Goal: Task Accomplishment & Management: Manage account settings

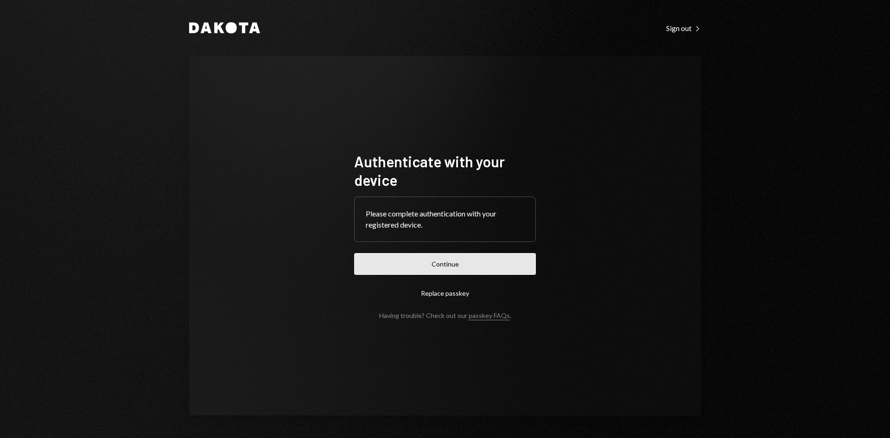
click at [488, 265] on button "Continue" at bounding box center [445, 264] width 182 height 22
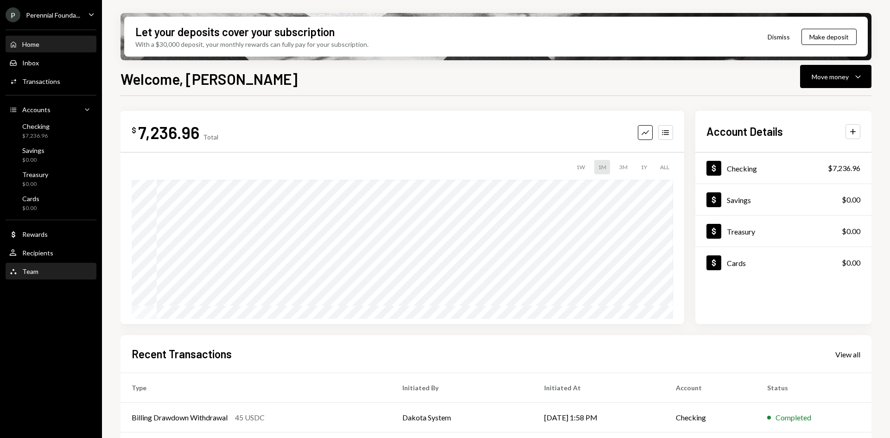
click at [32, 275] on div "Team Team" at bounding box center [23, 271] width 29 height 8
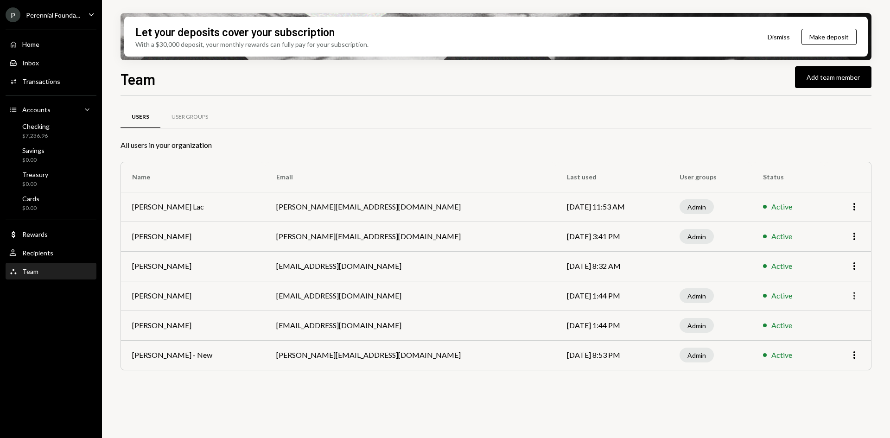
click at [853, 298] on icon "More" at bounding box center [854, 295] width 11 height 11
click at [825, 334] on div "Remove" at bounding box center [833, 331] width 46 height 16
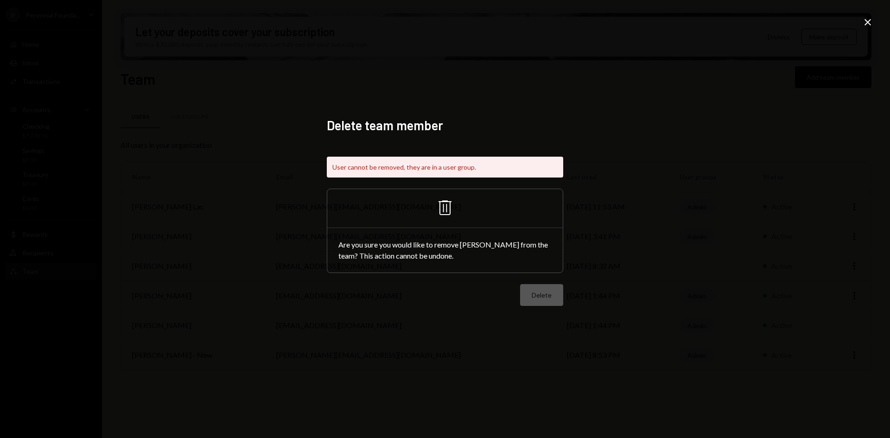
click at [523, 273] on div "Trash Are you sure you would like to remove [PERSON_NAME] from the team? This a…" at bounding box center [445, 231] width 236 height 84
click at [866, 17] on icon "Close" at bounding box center [867, 22] width 11 height 11
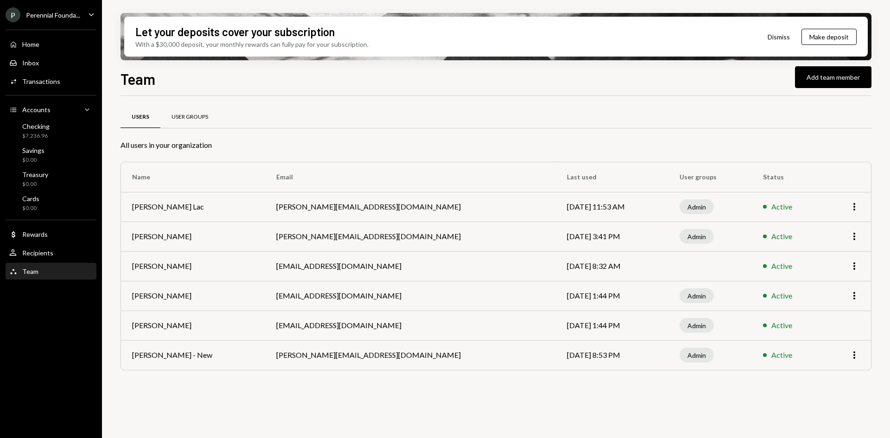
click at [183, 107] on div "User Groups" at bounding box center [189, 117] width 59 height 22
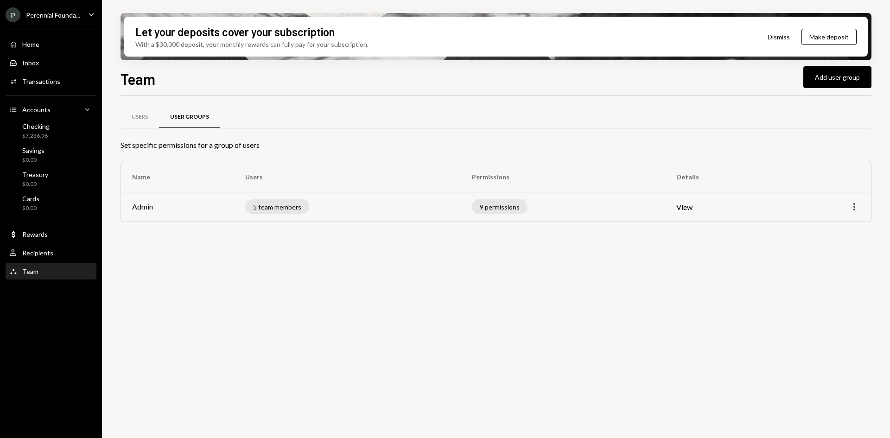
click at [859, 206] on icon "More" at bounding box center [854, 206] width 11 height 11
click at [813, 225] on div "Edit" at bounding box center [833, 226] width 46 height 16
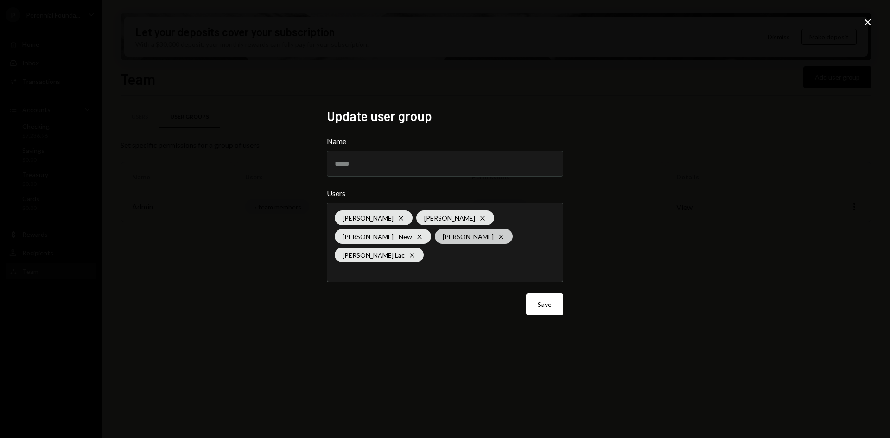
click at [497, 241] on icon "Cross" at bounding box center [500, 236] width 7 height 7
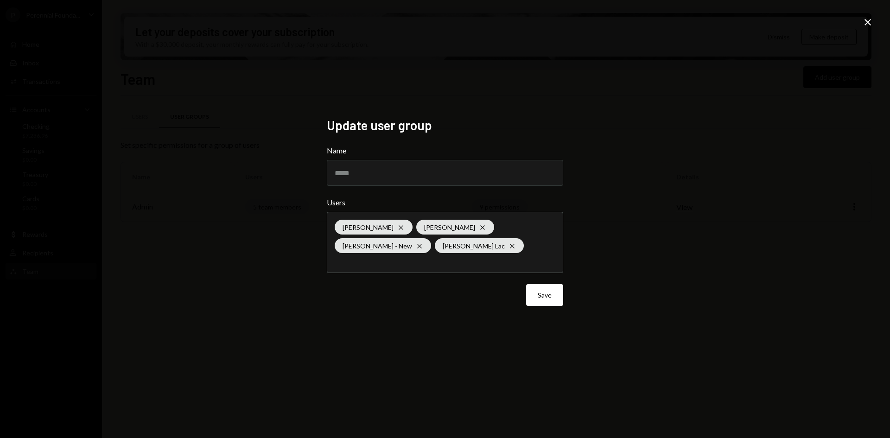
click at [616, 277] on div "Update user group Name ***** Users [PERSON_NAME] [PERSON_NAME] Cross [PERSON_NA…" at bounding box center [445, 219] width 890 height 438
click at [535, 293] on button "Save" at bounding box center [544, 295] width 37 height 22
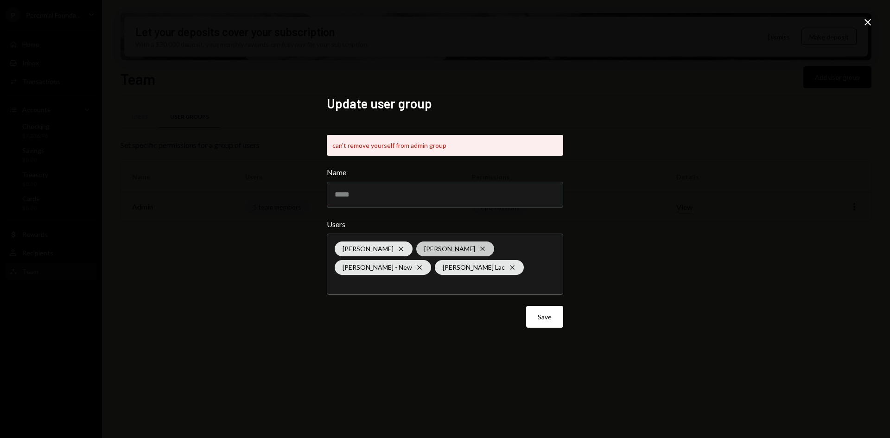
click at [449, 250] on div "[PERSON_NAME] Cross" at bounding box center [455, 248] width 78 height 15
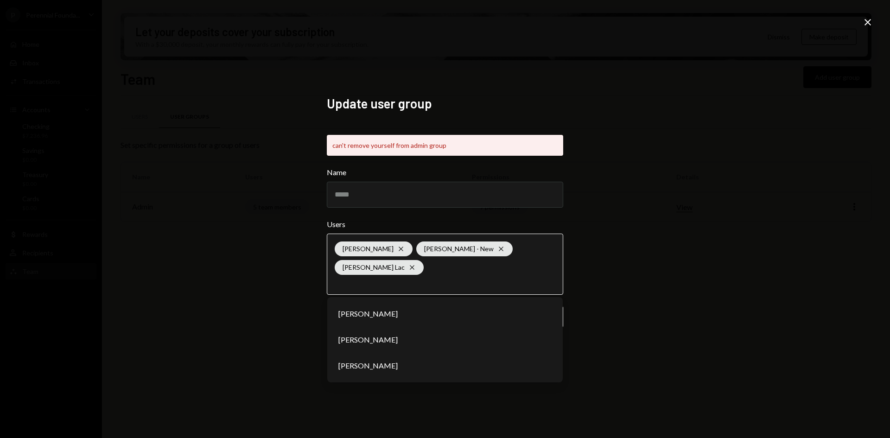
click at [415, 358] on li "[PERSON_NAME]" at bounding box center [445, 366] width 228 height 26
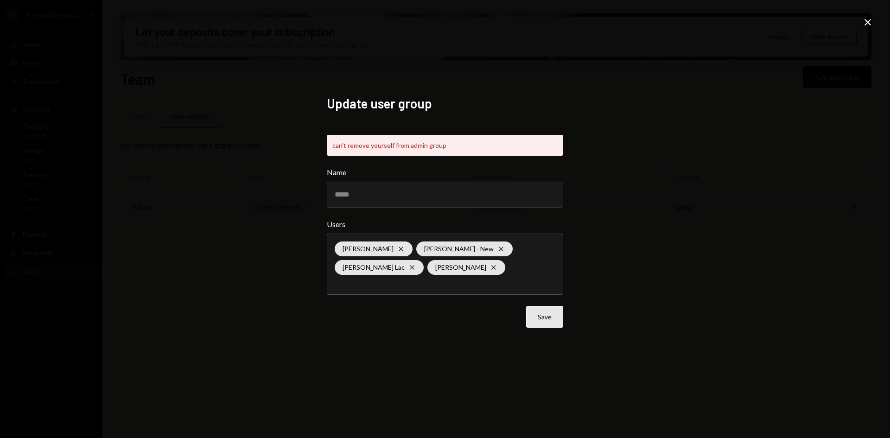
click at [539, 321] on button "Save" at bounding box center [544, 317] width 37 height 22
click at [406, 269] on div "[PERSON_NAME] [PERSON_NAME] - New Cross Harrison Lac [PERSON_NAME] Page Cross" at bounding box center [445, 264] width 221 height 60
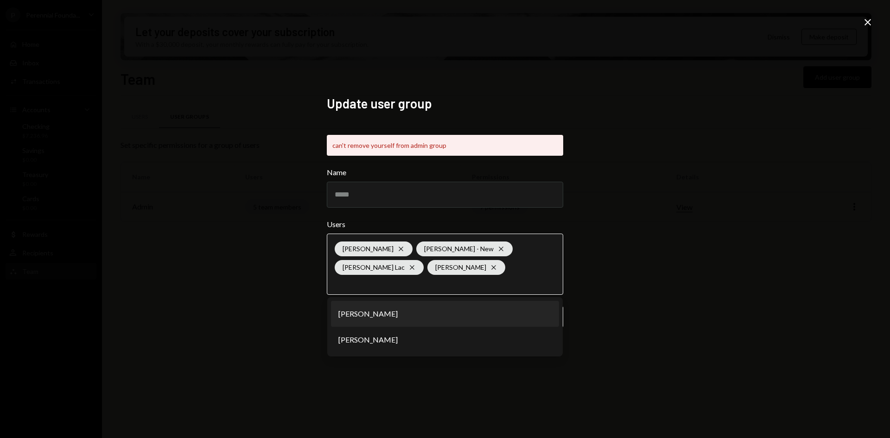
click at [404, 312] on li "[PERSON_NAME]" at bounding box center [445, 314] width 228 height 26
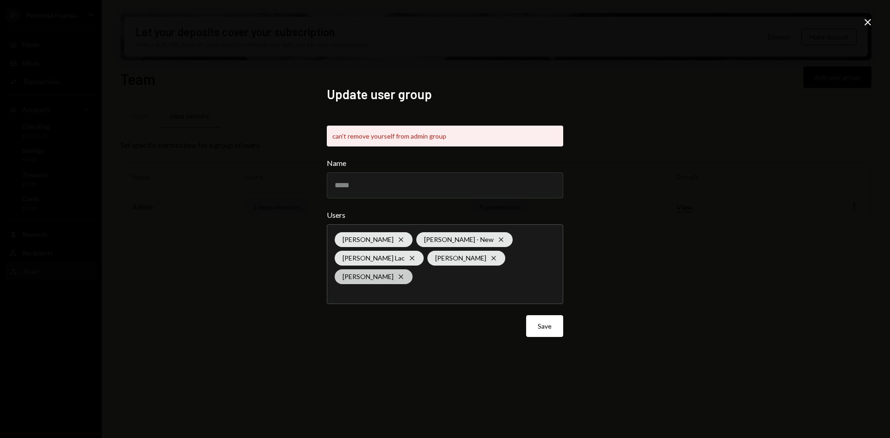
click at [405, 273] on icon "Cross" at bounding box center [400, 276] width 7 height 7
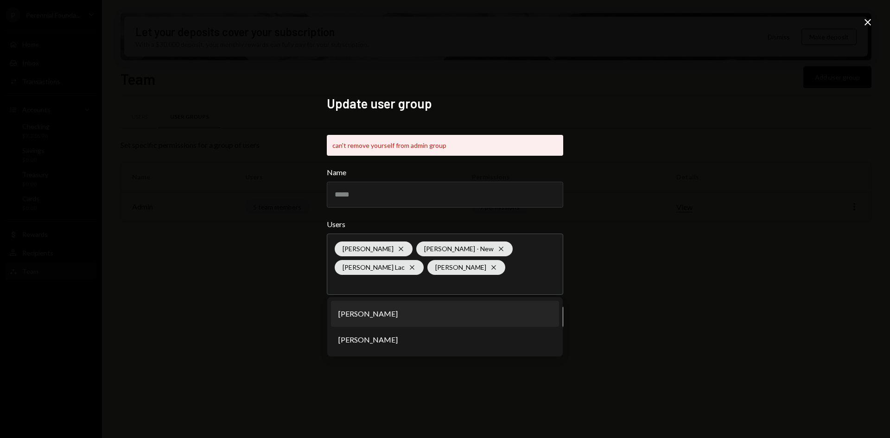
click at [596, 291] on div "Update user group can't remove yourself from admin group Name ***** Users [PERS…" at bounding box center [445, 219] width 890 height 438
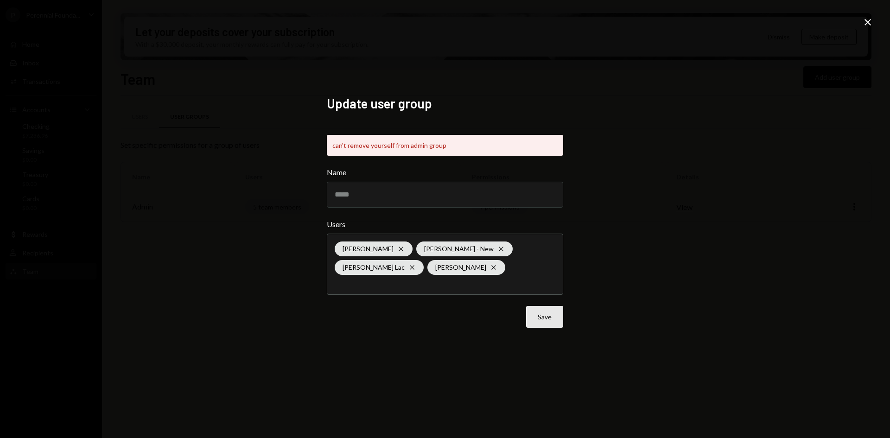
click at [559, 315] on button "Save" at bounding box center [544, 317] width 37 height 22
click at [421, 260] on div "[PERSON_NAME] [PERSON_NAME] - New Cross Harrison Lac [PERSON_NAME] Page Cross" at bounding box center [445, 264] width 221 height 60
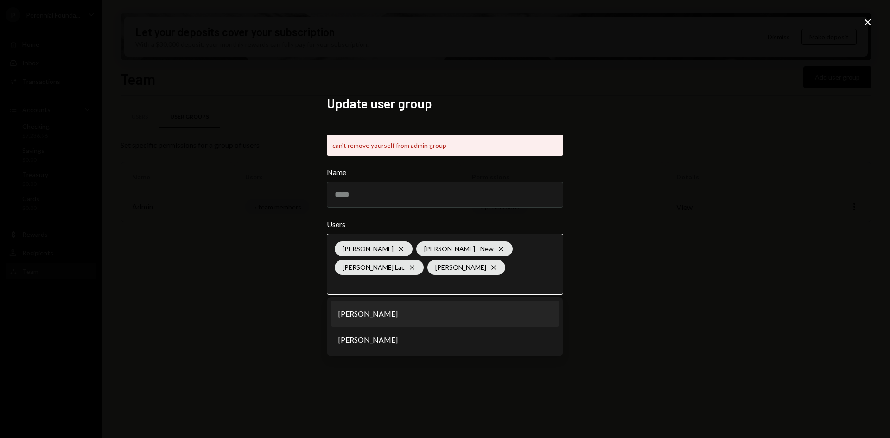
click at [412, 308] on li "[PERSON_NAME]" at bounding box center [445, 314] width 228 height 26
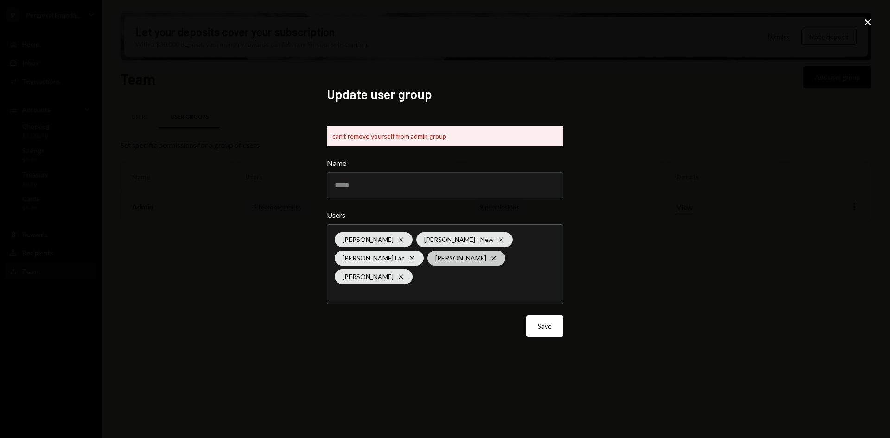
click at [490, 262] on icon "Cross" at bounding box center [493, 257] width 7 height 7
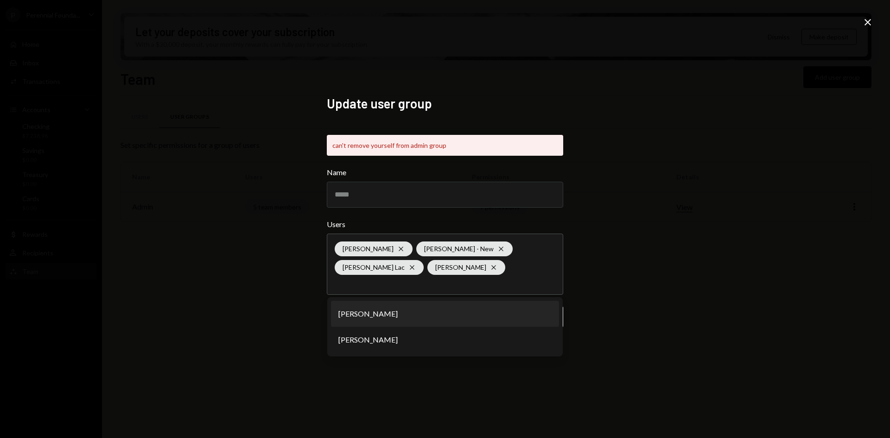
click at [592, 290] on div "Update user group can't remove yourself from admin group Name ***** Users [PERS…" at bounding box center [445, 219] width 890 height 438
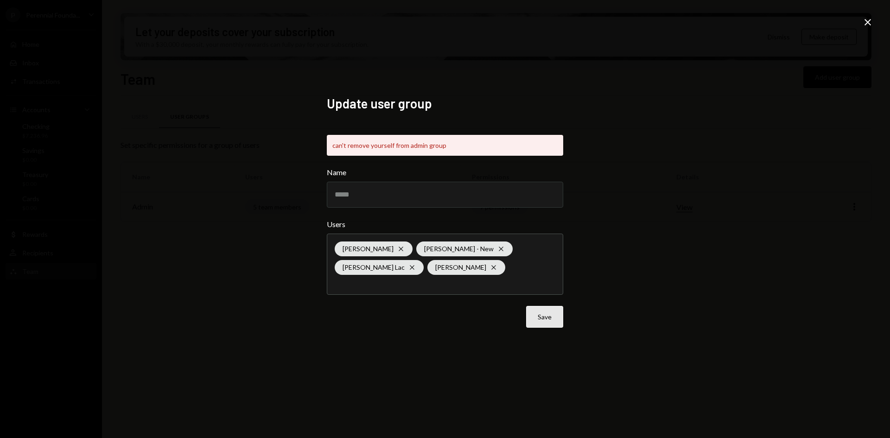
click at [556, 310] on button "Save" at bounding box center [544, 317] width 37 height 22
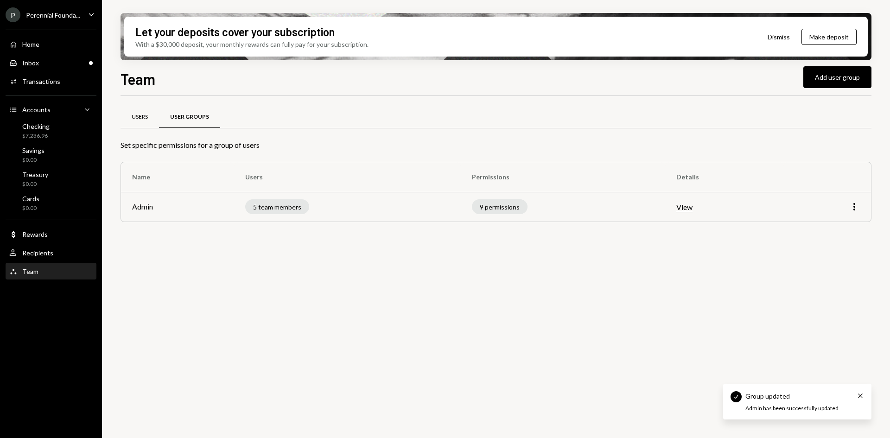
click at [148, 116] on div "Users" at bounding box center [140, 117] width 16 height 8
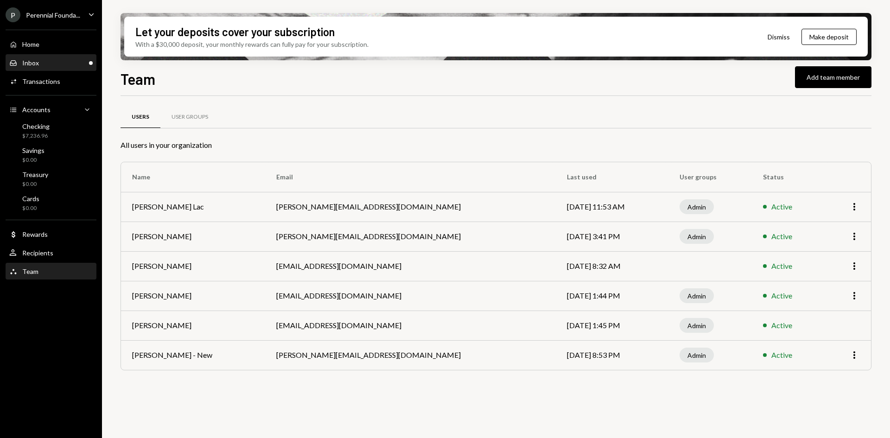
click at [63, 70] on div "Inbox Inbox" at bounding box center [50, 63] width 83 height 16
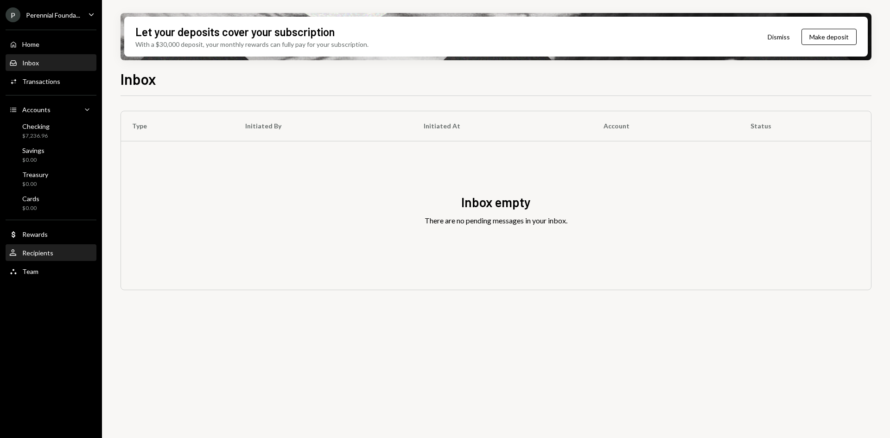
click at [64, 249] on div "User Recipients" at bounding box center [50, 253] width 83 height 8
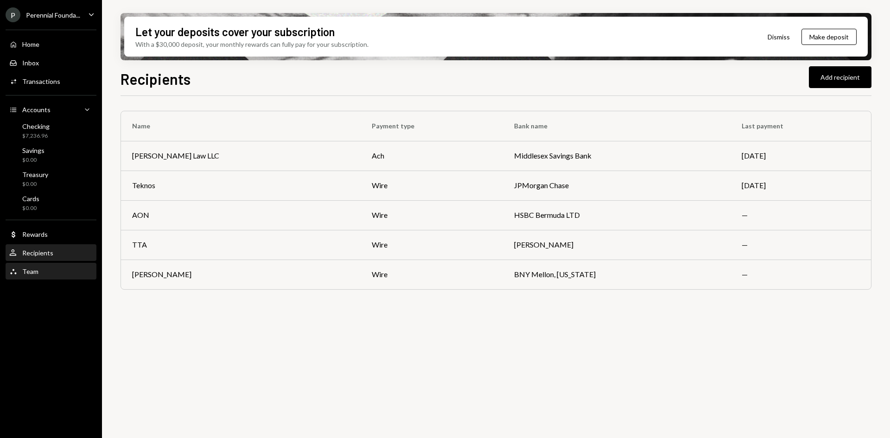
click at [51, 273] on div "Team Team" at bounding box center [50, 271] width 83 height 8
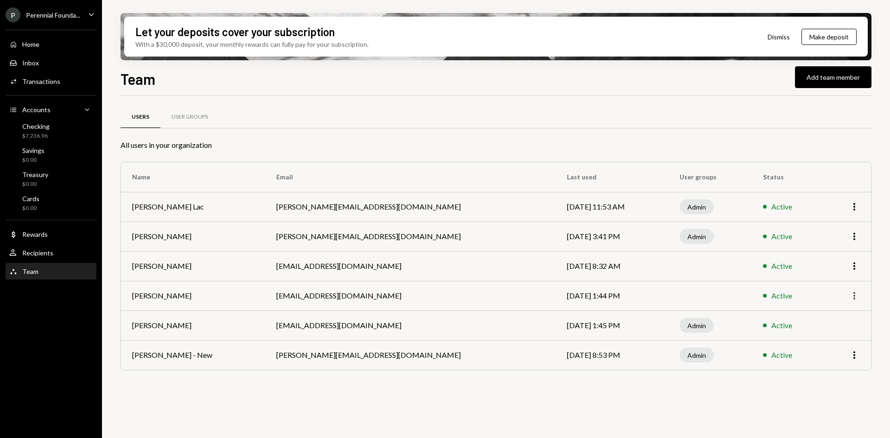
click at [855, 296] on icon "button" at bounding box center [854, 295] width 2 height 7
click at [833, 330] on div "Remove" at bounding box center [833, 331] width 46 height 16
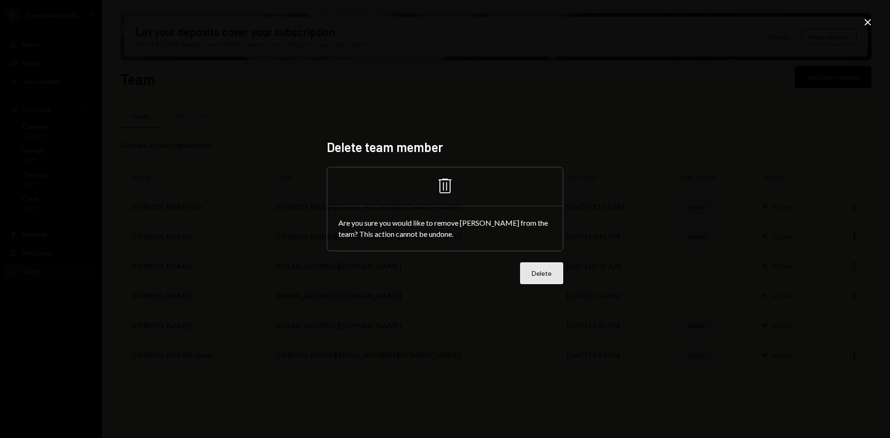
click at [547, 268] on button "Delete" at bounding box center [541, 273] width 43 height 22
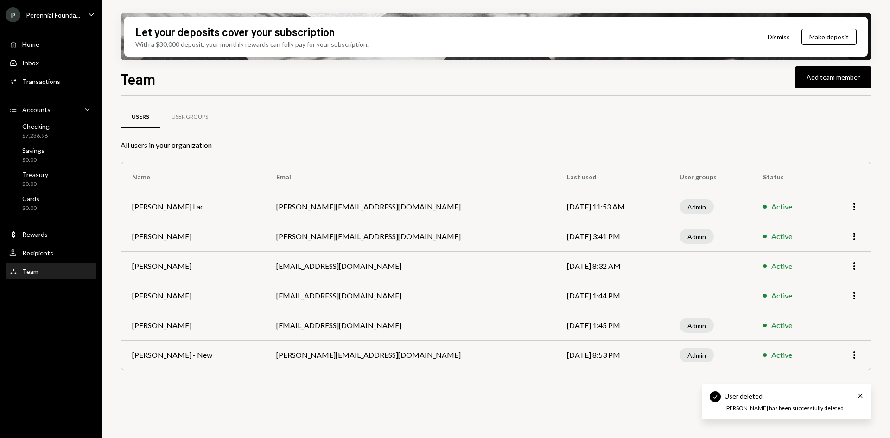
click at [474, 380] on div "Users User Groups All users in your organization Name Email Last used User grou…" at bounding box center [495, 250] width 751 height 278
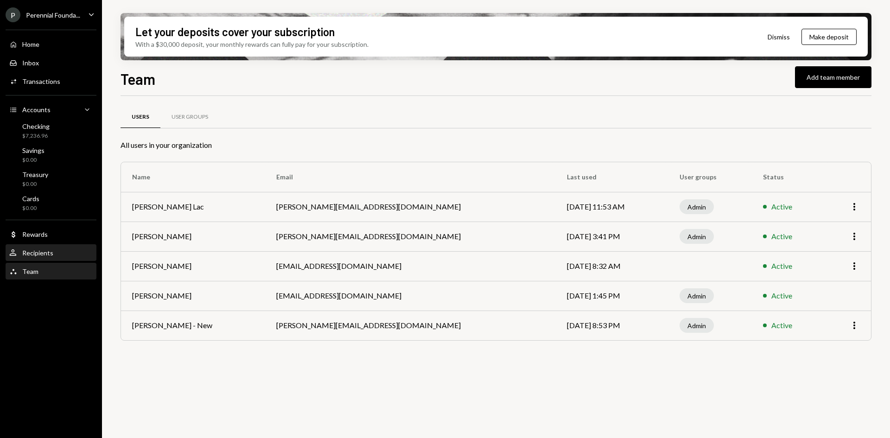
click at [55, 249] on div "User Recipients" at bounding box center [50, 253] width 83 height 8
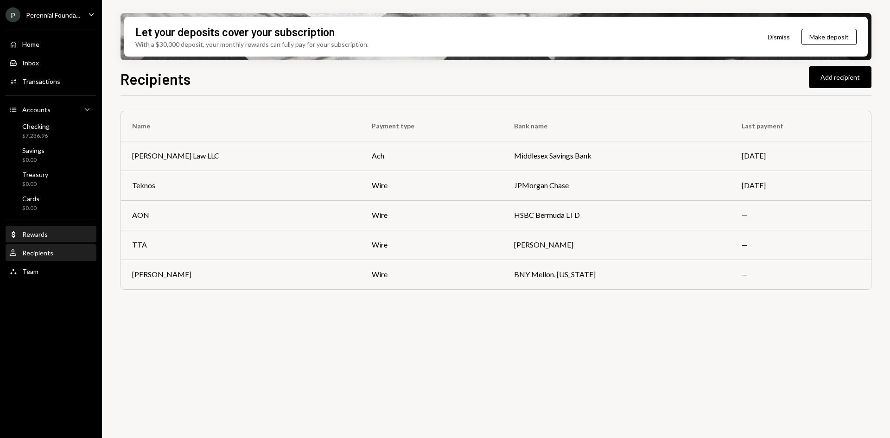
click at [52, 237] on div "Dollar Rewards" at bounding box center [50, 234] width 83 height 8
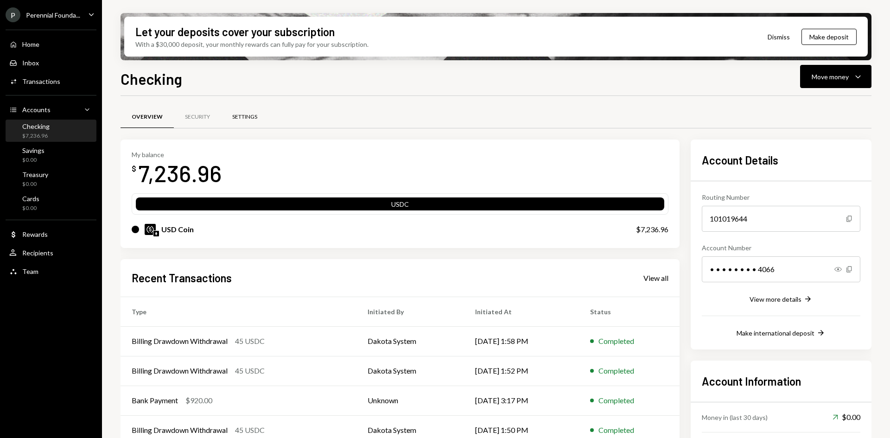
click at [249, 114] on div "Settings" at bounding box center [244, 117] width 25 height 8
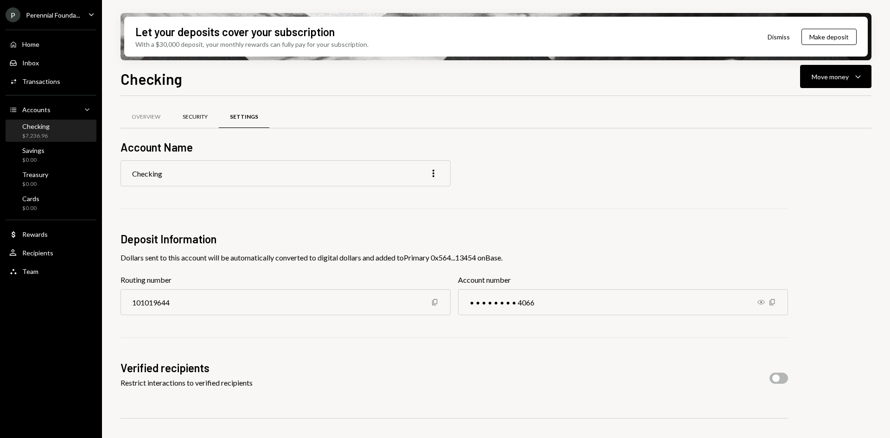
click at [199, 110] on div "Security" at bounding box center [194, 117] width 47 height 22
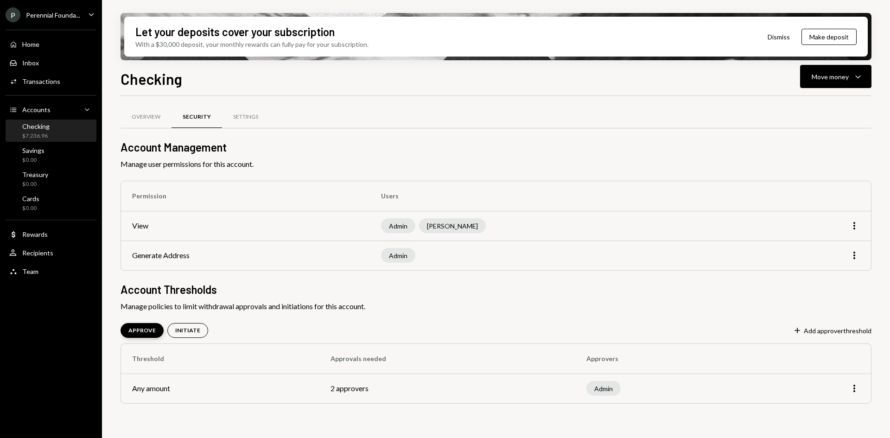
click at [129, 330] on div "APPROVE" at bounding box center [141, 331] width 27 height 8
click at [133, 314] on div "Overview Security Settings Account Management Manage user permissions for this …" at bounding box center [495, 266] width 751 height 311
click at [136, 324] on div "APPROVE" at bounding box center [141, 330] width 43 height 15
click at [137, 326] on div "APPROVE" at bounding box center [141, 330] width 43 height 15
click at [178, 330] on div "INITIATE" at bounding box center [187, 331] width 25 height 8
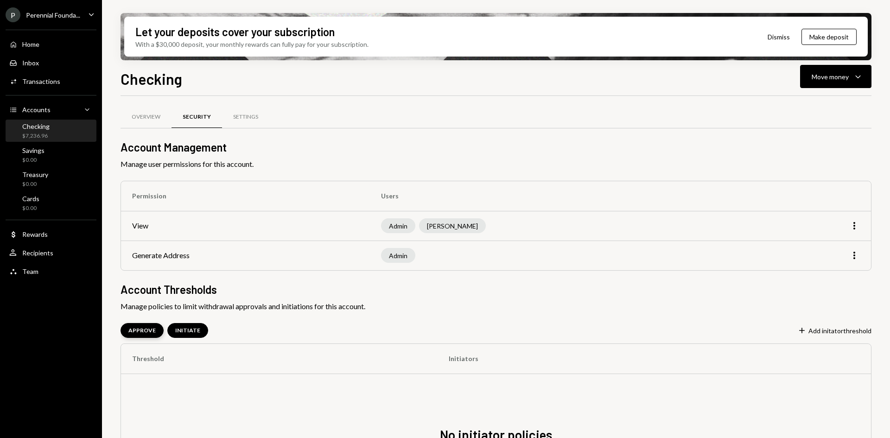
click at [137, 329] on div "APPROVE" at bounding box center [141, 331] width 27 height 8
click at [393, 308] on span "Manage policies to limit withdrawal approvals and initiations for this account." at bounding box center [495, 306] width 751 height 11
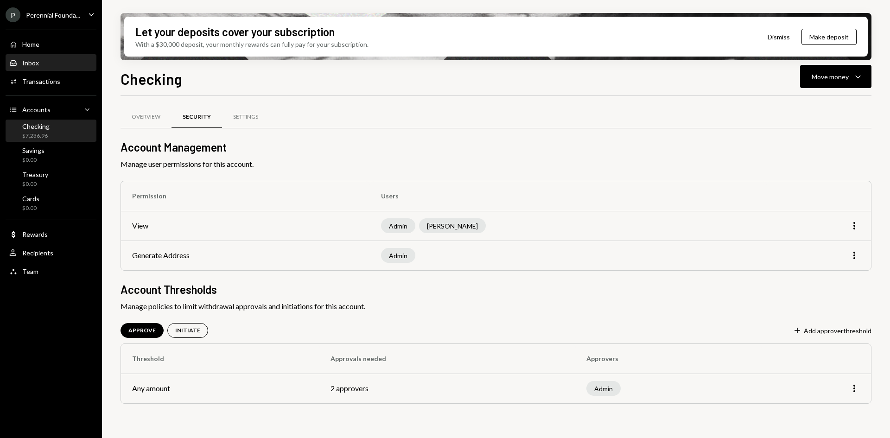
click at [45, 59] on div "Inbox Inbox" at bounding box center [50, 63] width 83 height 8
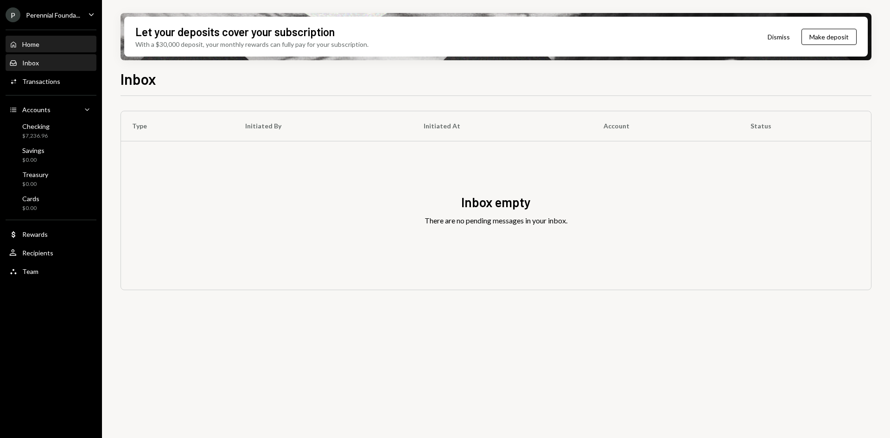
click at [46, 45] on div "Home Home" at bounding box center [50, 44] width 83 height 8
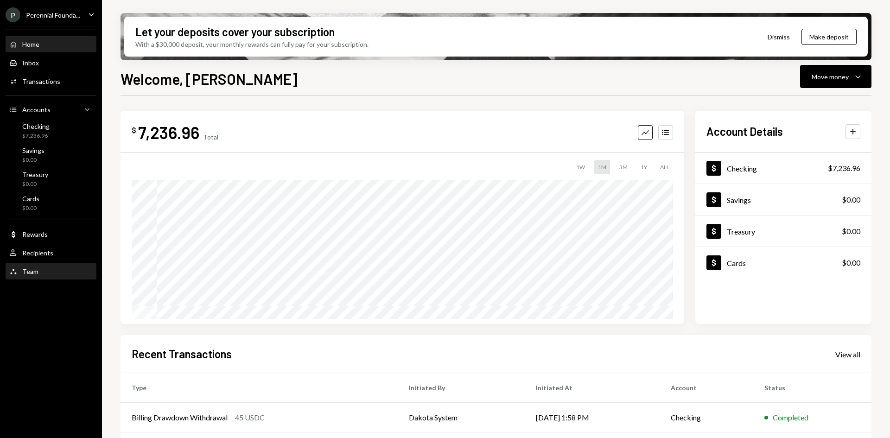
click at [50, 266] on div "Team Team" at bounding box center [50, 272] width 83 height 16
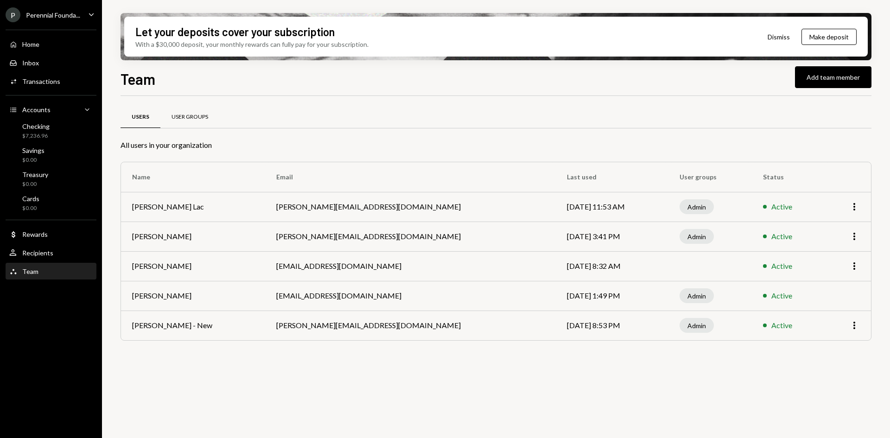
click at [176, 113] on div "User Groups" at bounding box center [189, 117] width 37 height 8
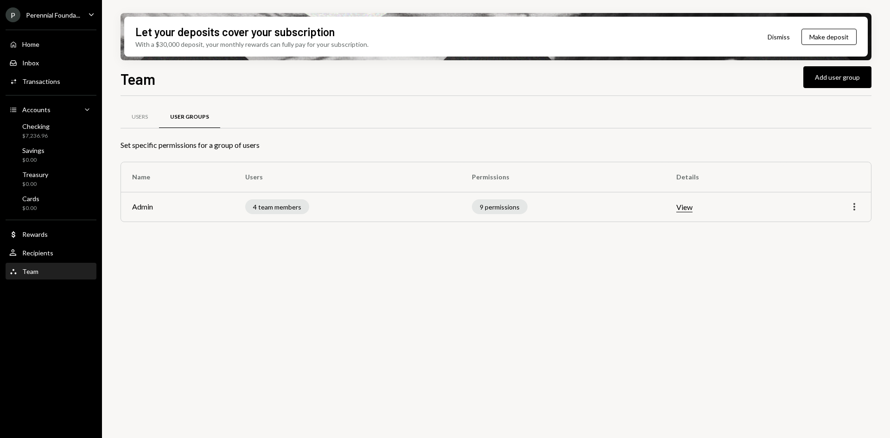
click at [854, 209] on icon "button" at bounding box center [854, 206] width 2 height 7
click at [764, 174] on th "Details" at bounding box center [724, 177] width 118 height 30
click at [751, 128] on div at bounding box center [495, 128] width 751 height 0
click at [25, 75] on div "Activities Transactions" at bounding box center [50, 82] width 83 height 16
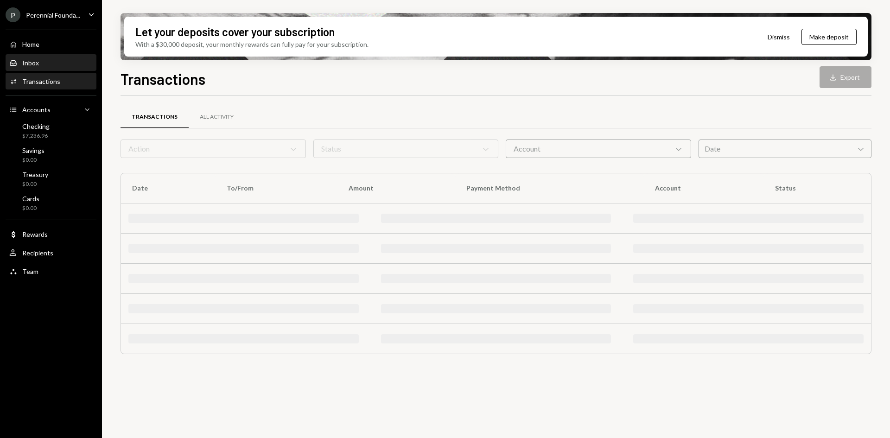
click at [37, 60] on div "Inbox" at bounding box center [30, 63] width 17 height 8
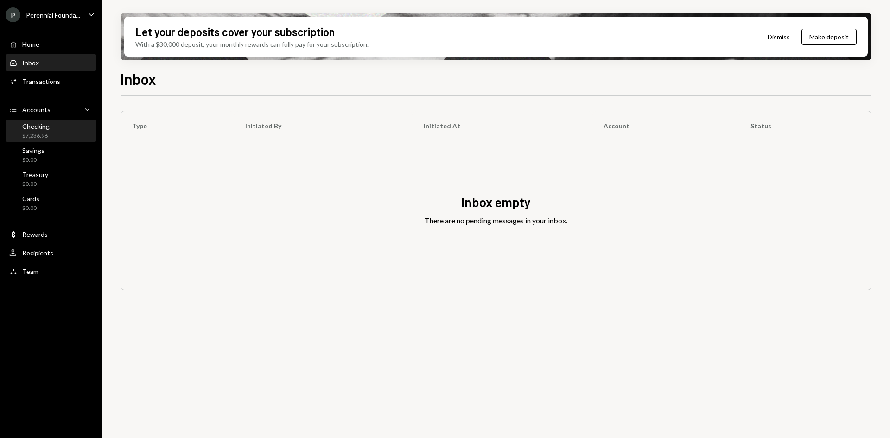
click at [44, 128] on div "Checking" at bounding box center [35, 126] width 27 height 8
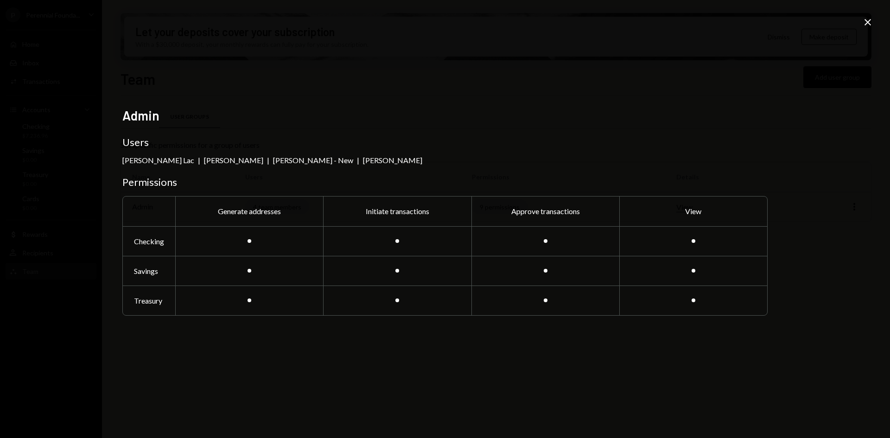
click at [859, 18] on div "Admin Users Harrison Lac | Kristy Lam | Philip Bildner - New | Oliver Page Perm…" at bounding box center [445, 219] width 890 height 438
click at [865, 19] on icon "Close" at bounding box center [867, 22] width 11 height 11
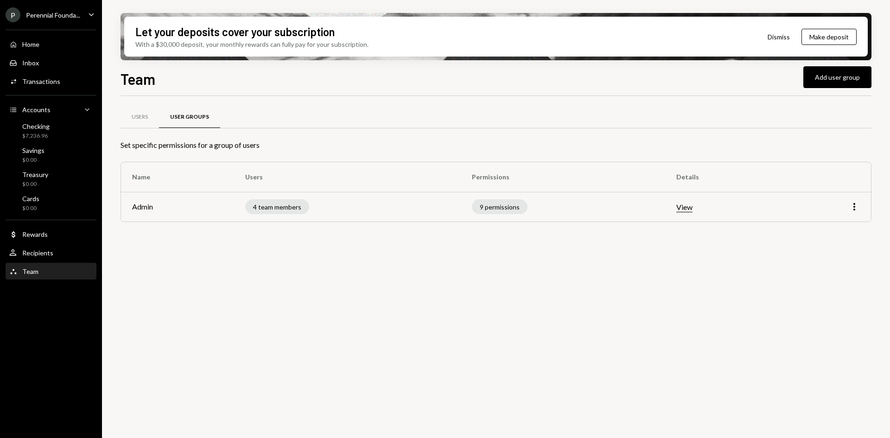
click at [846, 211] on div "More" at bounding box center [826, 206] width 65 height 11
click at [856, 206] on icon "More" at bounding box center [854, 206] width 11 height 11
click at [839, 228] on div "Edit" at bounding box center [833, 226] width 46 height 16
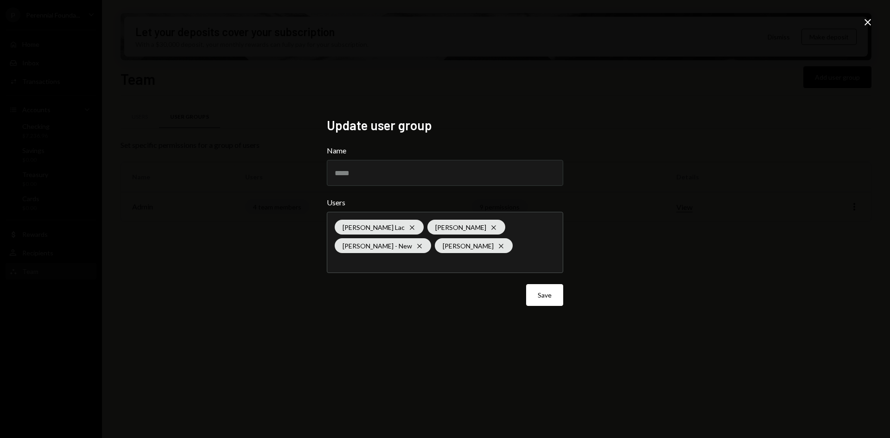
click at [475, 251] on div "Harrison Lac Cross Kristy Lam Cross Philip Bildner - New Cross Oliver Page Cross" at bounding box center [445, 242] width 221 height 60
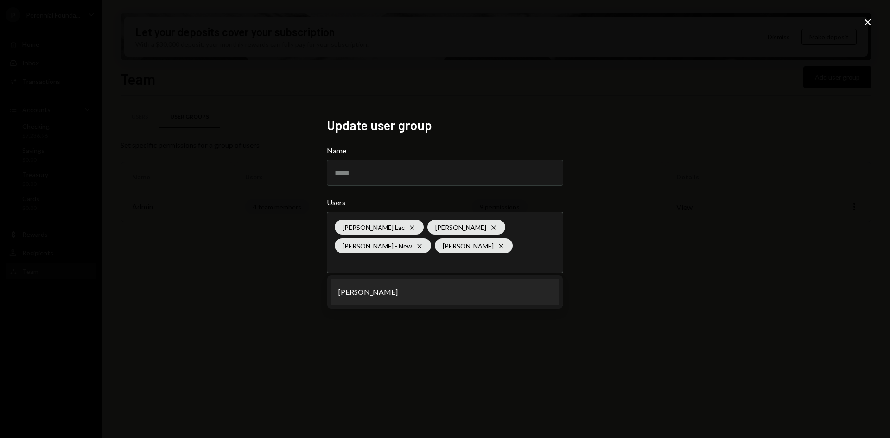
click at [454, 242] on div "Harrison Lac Cross Kristy Lam Cross Philip Bildner - New Cross Oliver Page Cross" at bounding box center [445, 242] width 221 height 60
click at [613, 242] on div "Update user group Name ***** Users Harrison Lac Cross Kristy Lam Cross Philip B…" at bounding box center [445, 219] width 890 height 438
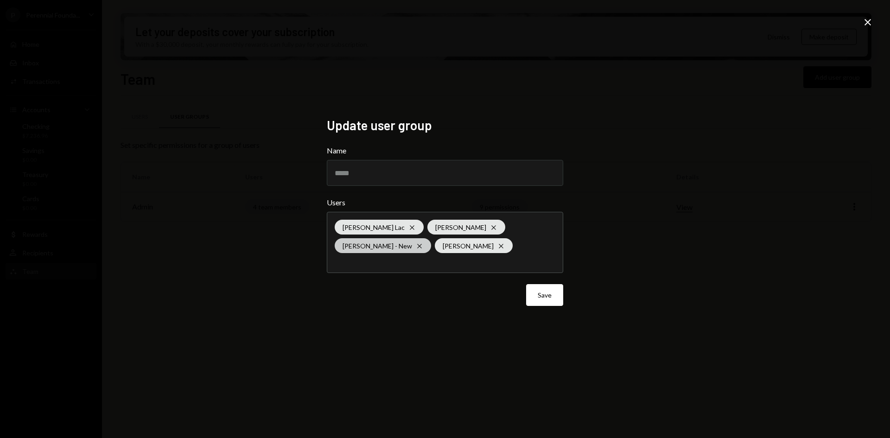
click at [431, 238] on div "Philip Bildner - New Cross" at bounding box center [383, 245] width 96 height 15
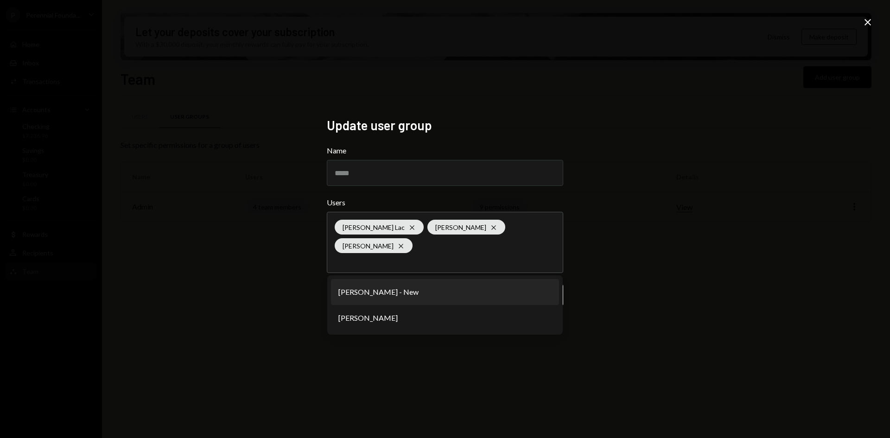
click at [644, 228] on div "Update user group Name ***** Users Harrison Lac Cross Kristy Lam Cross Oliver P…" at bounding box center [445, 219] width 890 height 438
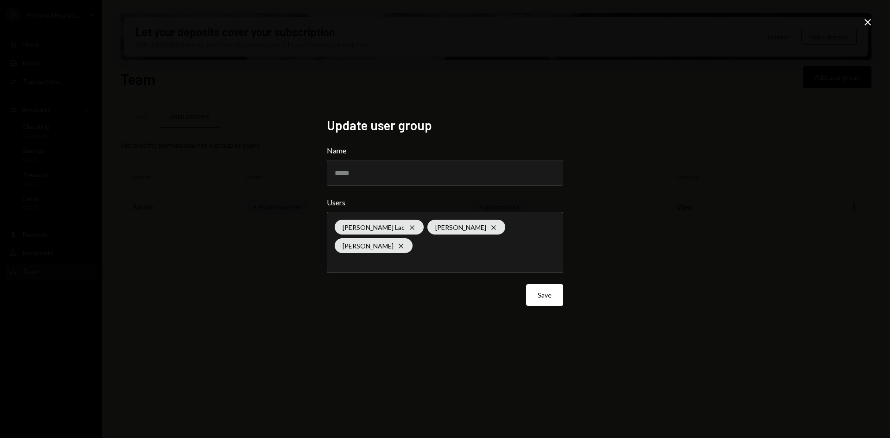
click at [868, 21] on icon "Close" at bounding box center [867, 22] width 11 height 11
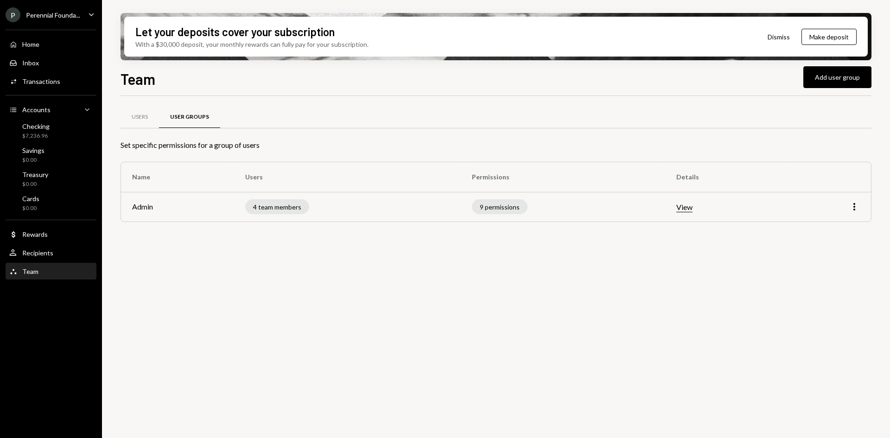
click at [440, 252] on div "Users User Groups Set specific permissions for a group of users Name Users Perm…" at bounding box center [495, 272] width 751 height 353
click at [54, 80] on div "Transactions" at bounding box center [41, 81] width 38 height 8
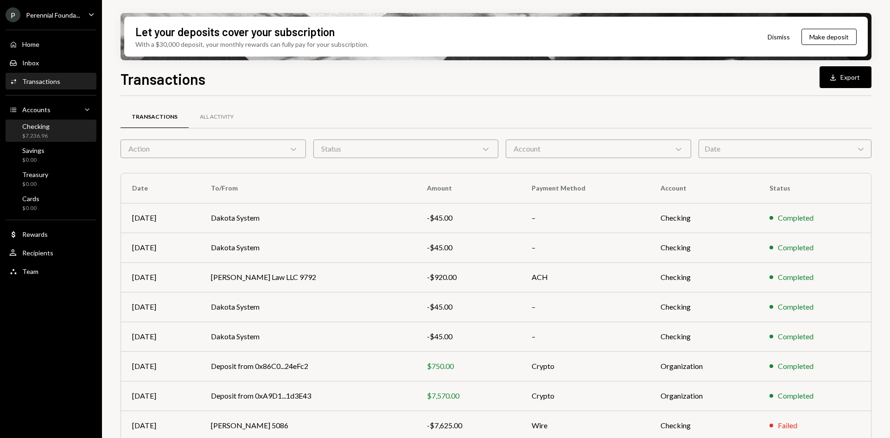
click at [54, 127] on div "Checking $7,236.96" at bounding box center [50, 131] width 83 height 18
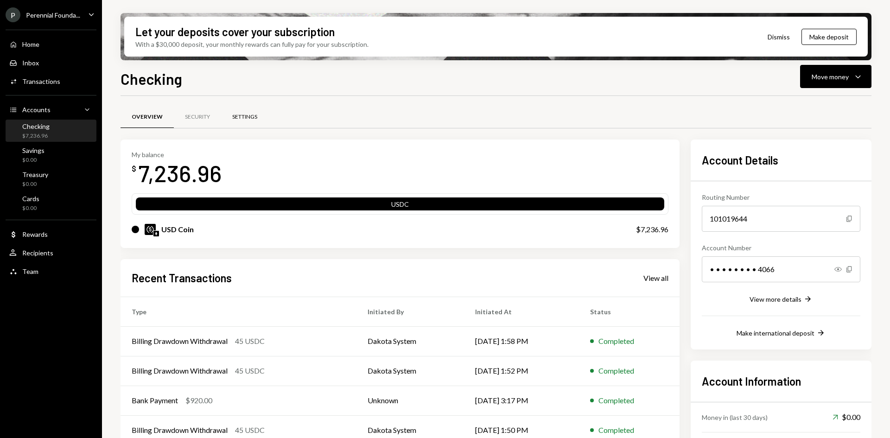
click at [246, 114] on div "Settings" at bounding box center [244, 117] width 25 height 8
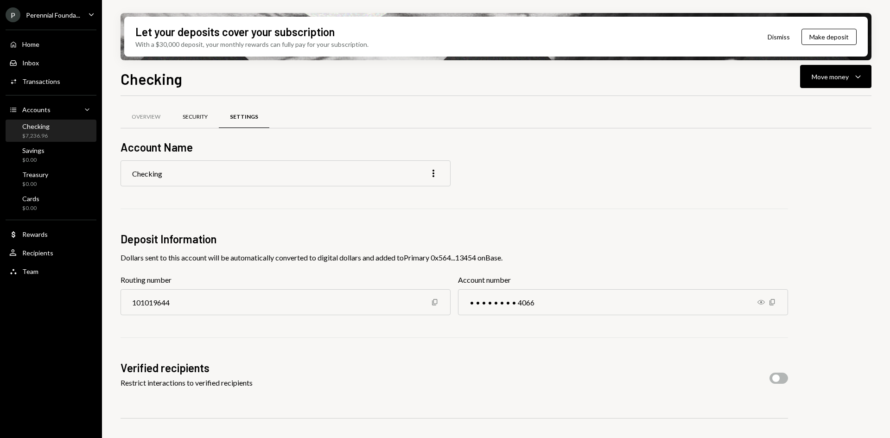
click at [200, 114] on div "Security" at bounding box center [195, 117] width 25 height 8
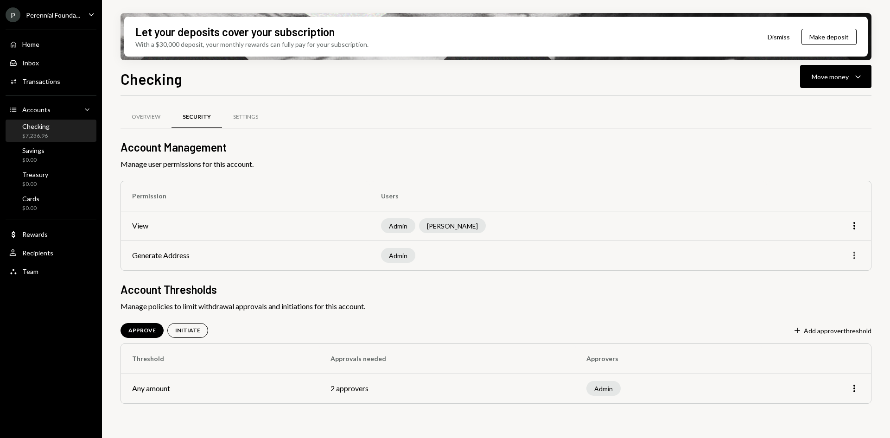
click at [853, 256] on icon "More" at bounding box center [854, 255] width 11 height 11
click at [736, 300] on div "Overview Security Settings Account Management Manage user permissions for this …" at bounding box center [495, 266] width 751 height 311
click at [839, 332] on button "Plus Add approver threshold" at bounding box center [832, 331] width 79 height 10
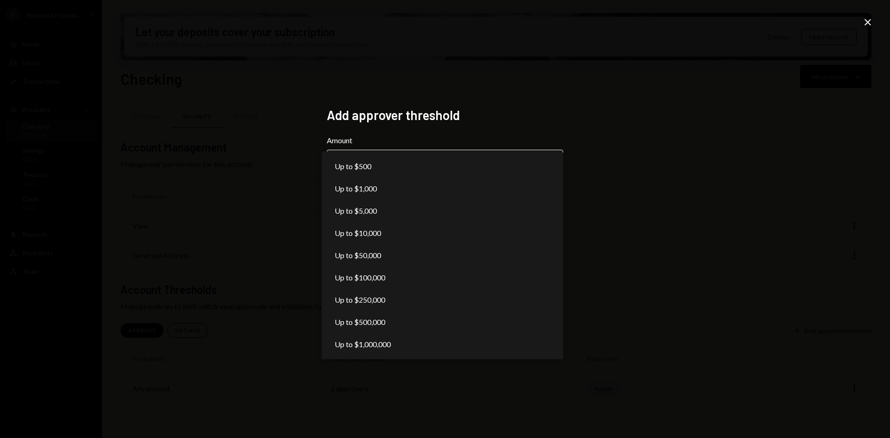
click at [456, 165] on body "**********" at bounding box center [445, 219] width 890 height 438
click at [486, 95] on div "**********" at bounding box center [445, 219] width 890 height 438
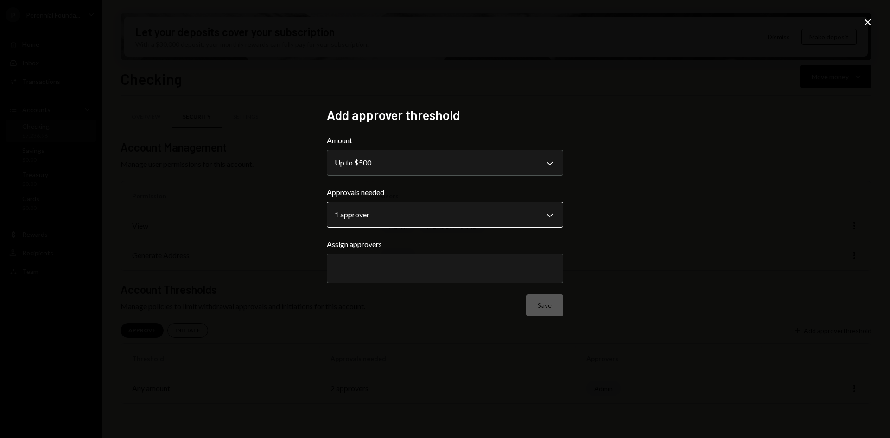
click at [440, 221] on body "**********" at bounding box center [445, 219] width 890 height 438
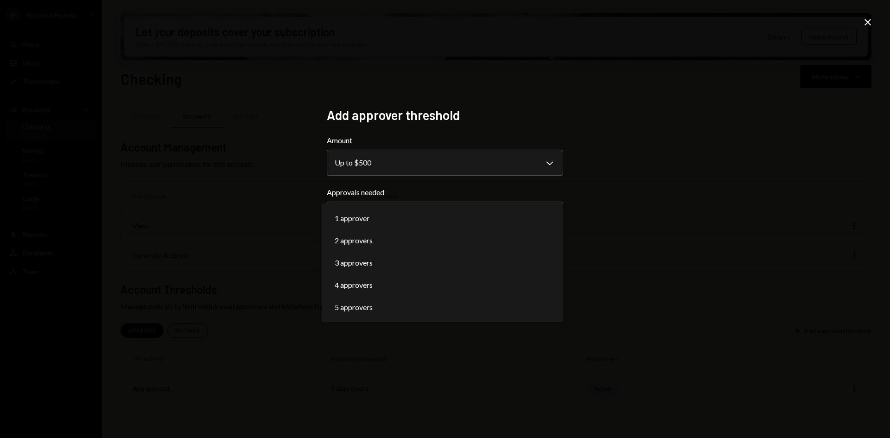
click at [531, 121] on h2 "Add approver threshold" at bounding box center [445, 115] width 236 height 18
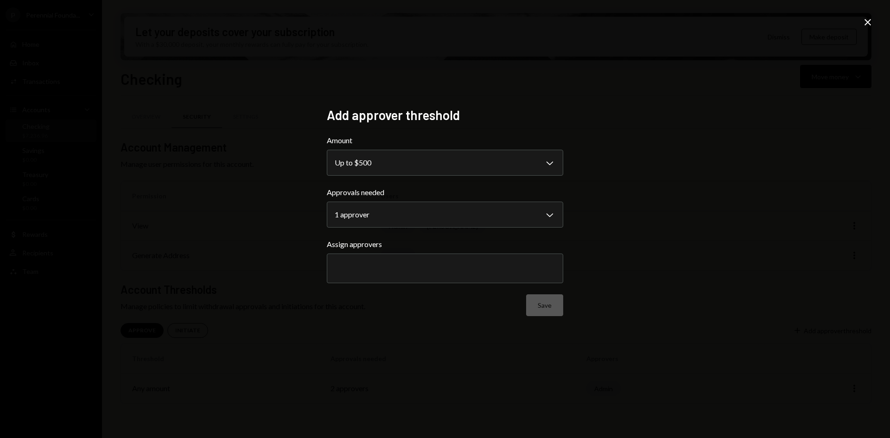
click at [836, 34] on div "**********" at bounding box center [445, 219] width 890 height 438
click at [864, 24] on icon "Close" at bounding box center [867, 22] width 11 height 11
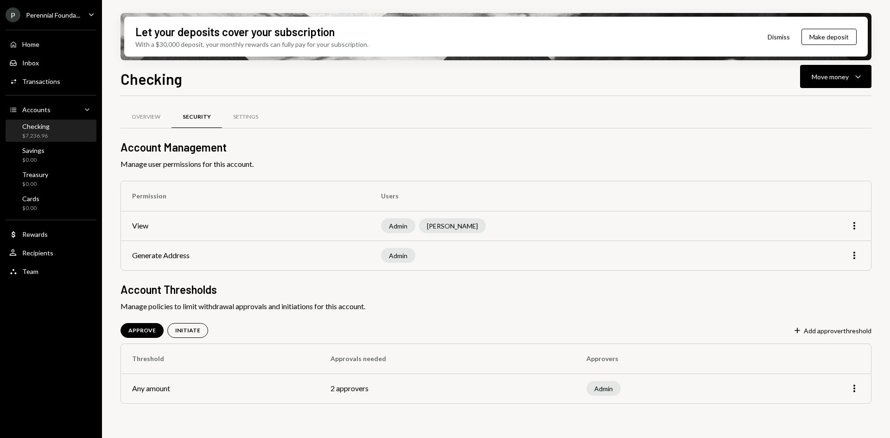
click at [826, 337] on div "APPROVE INITIATE Plus Add approver threshold" at bounding box center [495, 330] width 751 height 15
click at [825, 331] on button "Plus Add approver threshold" at bounding box center [832, 331] width 79 height 10
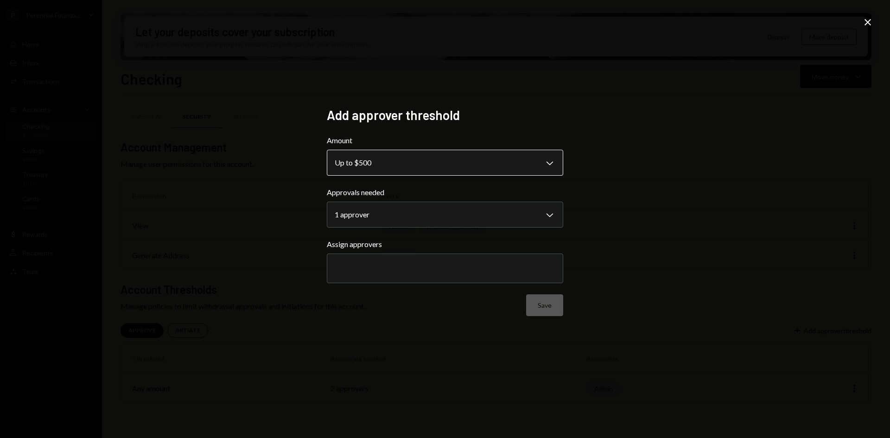
click at [490, 159] on body "**********" at bounding box center [445, 219] width 890 height 438
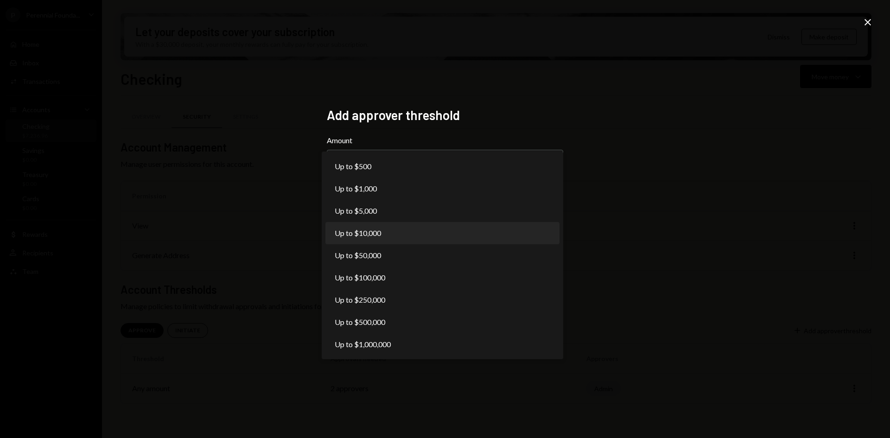
select select "*****"
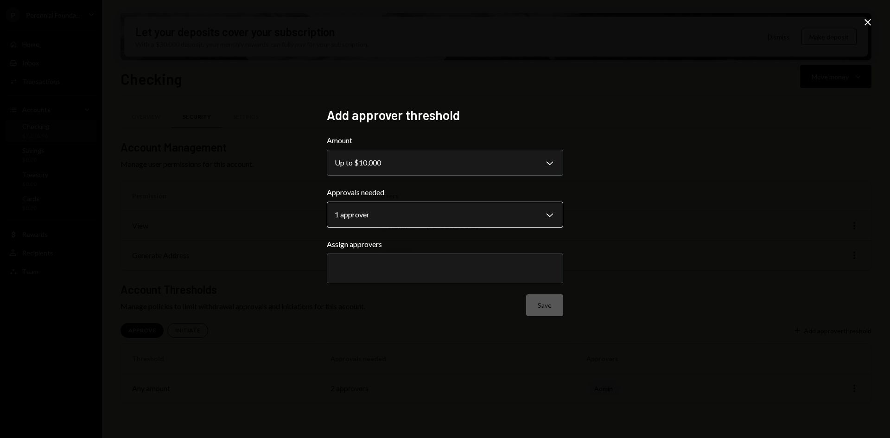
drag, startPoint x: 571, startPoint y: 211, endPoint x: 553, endPoint y: 213, distance: 18.2
click at [571, 211] on div "**********" at bounding box center [445, 219] width 259 height 247
click at [531, 214] on body "**********" at bounding box center [445, 219] width 890 height 438
click at [577, 196] on div "**********" at bounding box center [445, 219] width 890 height 438
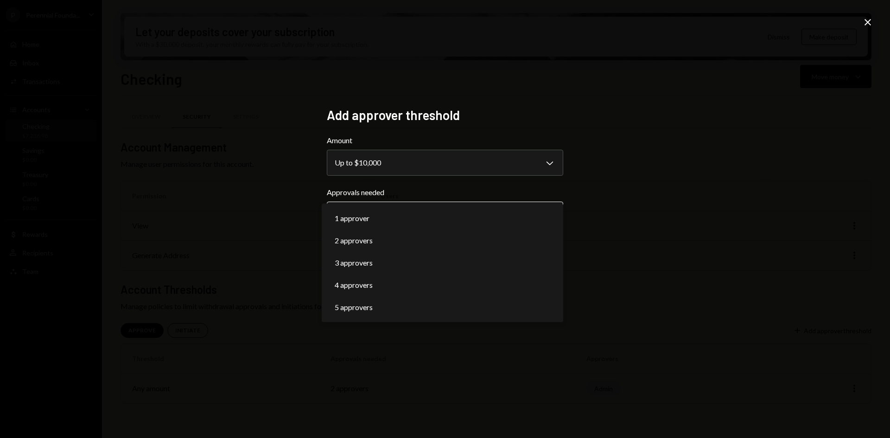
click at [440, 225] on body "**********" at bounding box center [445, 219] width 890 height 438
select select "*"
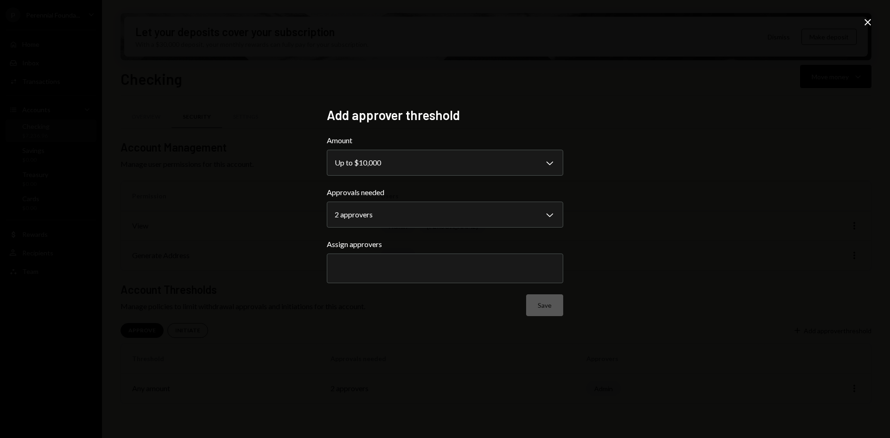
click at [487, 263] on div at bounding box center [445, 268] width 221 height 23
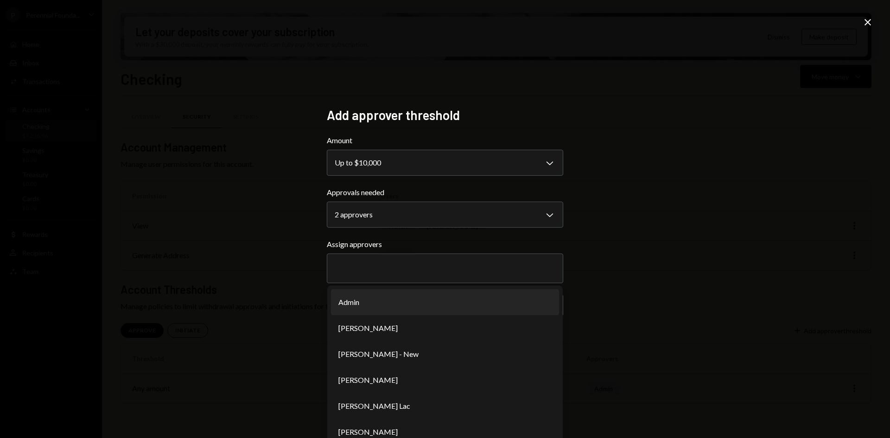
click at [653, 203] on div "**********" at bounding box center [445, 219] width 890 height 438
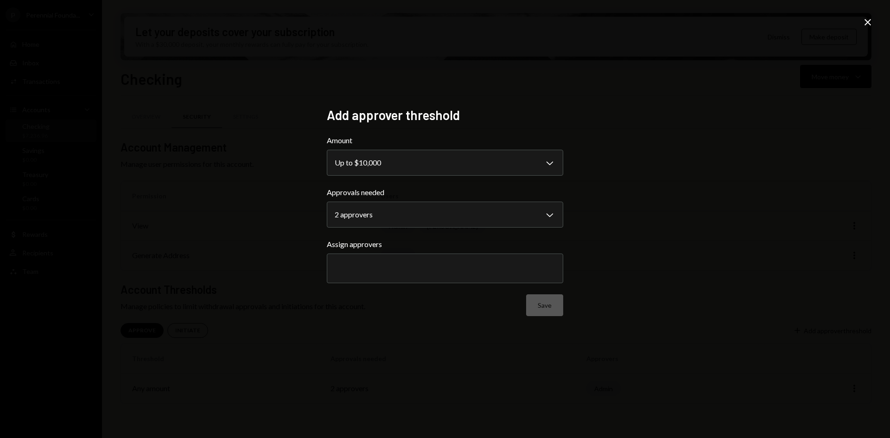
click at [466, 259] on div at bounding box center [445, 268] width 221 height 23
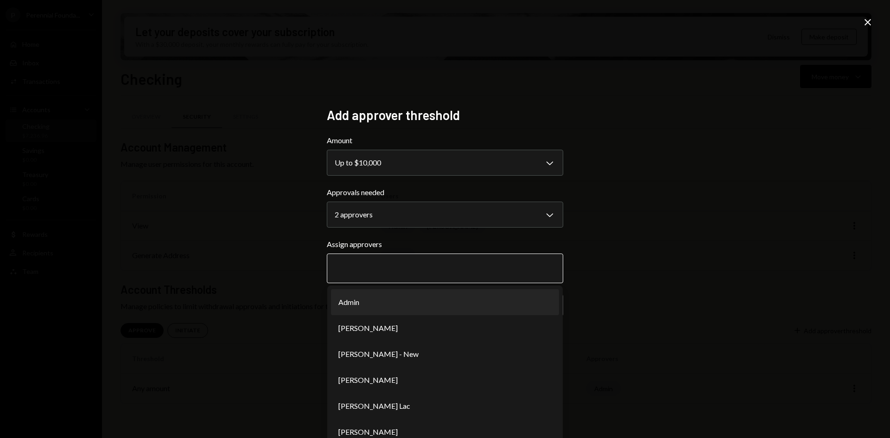
click at [457, 294] on li "Admin" at bounding box center [445, 302] width 228 height 26
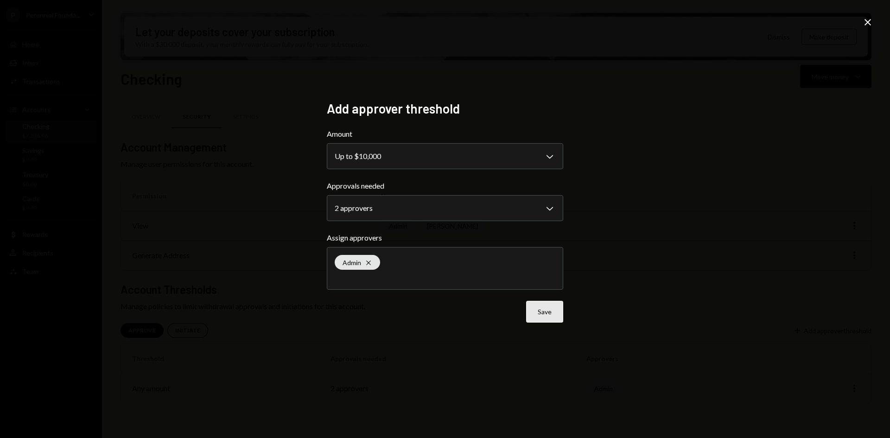
click at [545, 312] on button "Save" at bounding box center [544, 312] width 37 height 22
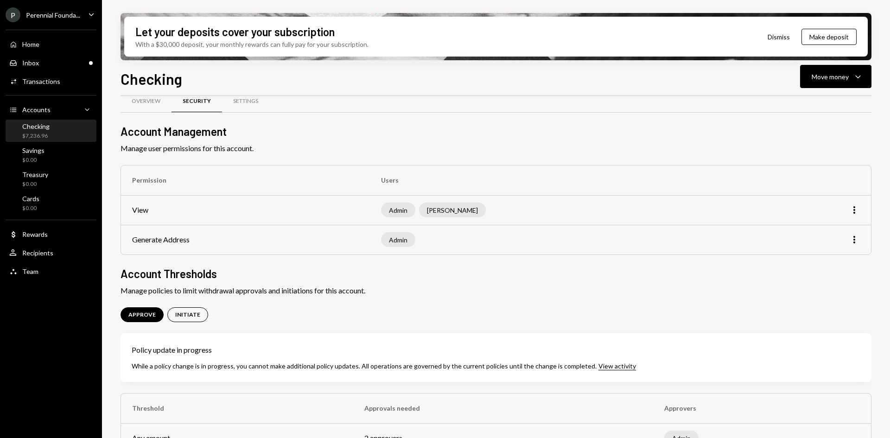
scroll to position [39, 0]
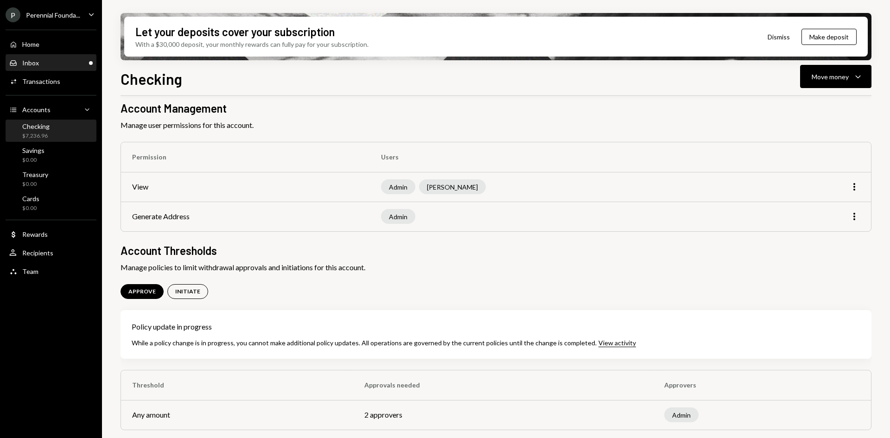
click at [27, 59] on div "Inbox" at bounding box center [30, 63] width 17 height 8
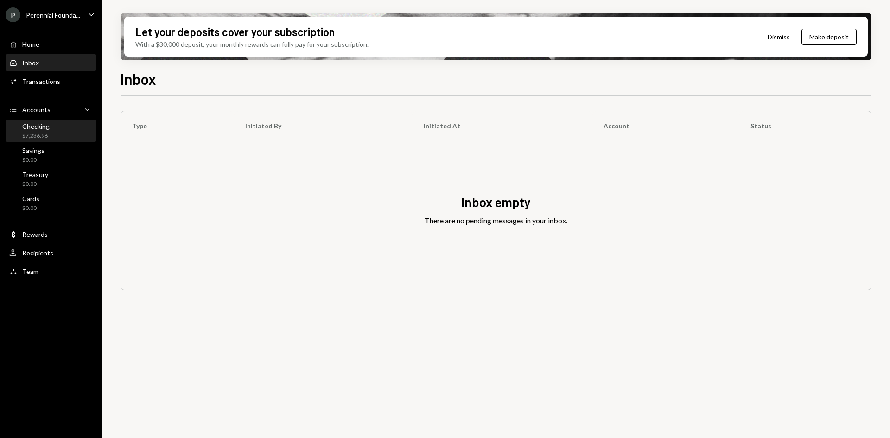
click at [43, 123] on div "Checking" at bounding box center [35, 126] width 27 height 8
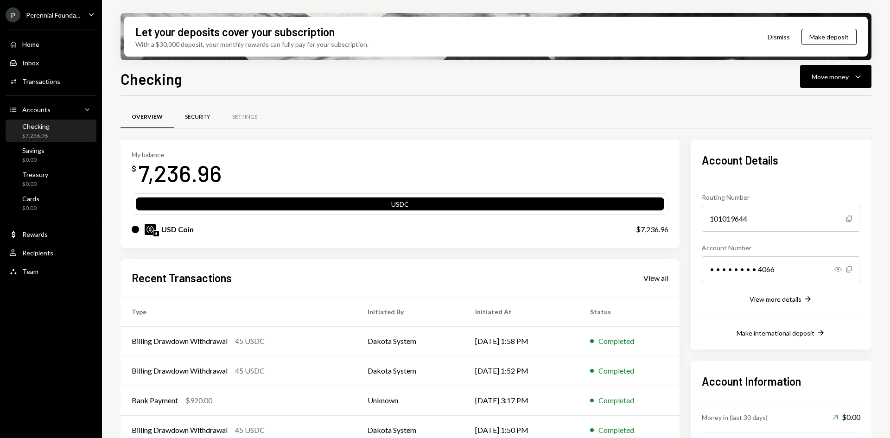
click at [189, 115] on div "Security" at bounding box center [197, 117] width 25 height 8
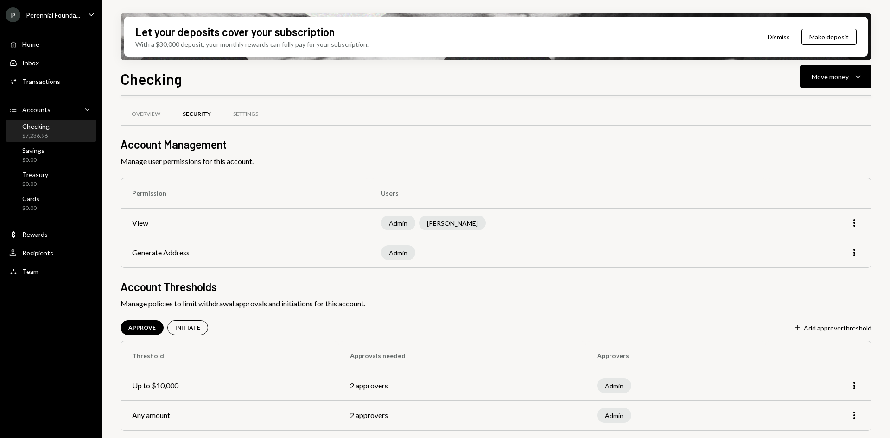
scroll to position [3, 0]
click at [807, 327] on button "Plus Add approver threshold" at bounding box center [832, 328] width 79 height 10
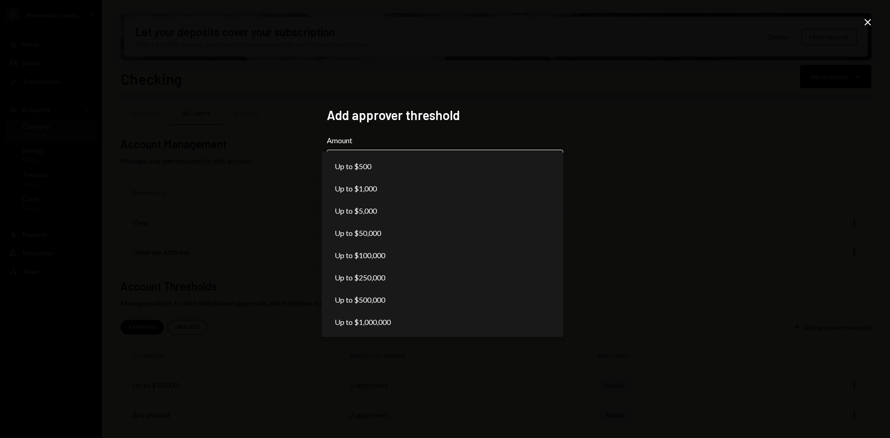
click at [460, 167] on body "**********" at bounding box center [445, 219] width 890 height 438
select select "*******"
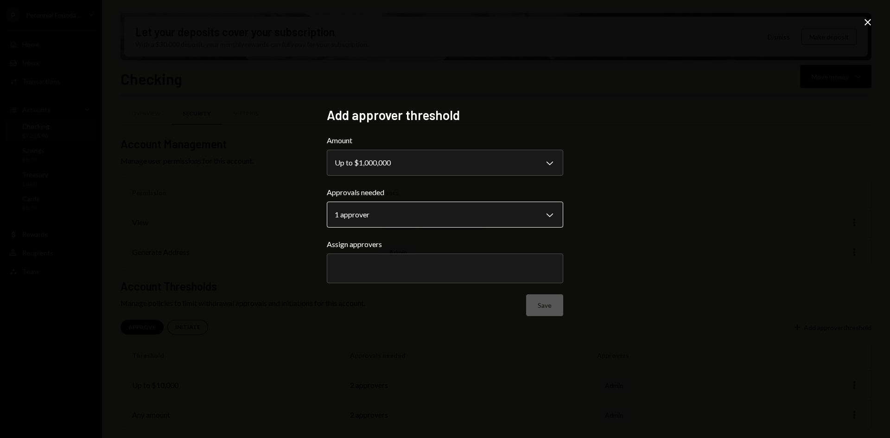
click at [444, 213] on body "**********" at bounding box center [445, 219] width 890 height 438
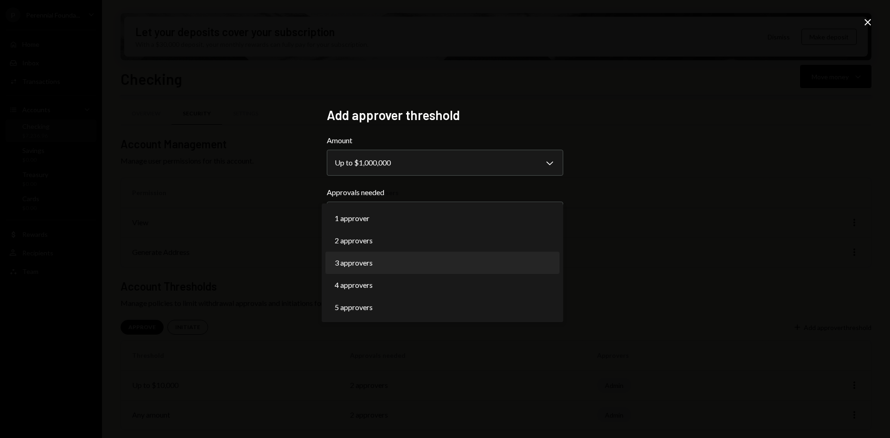
select select "*"
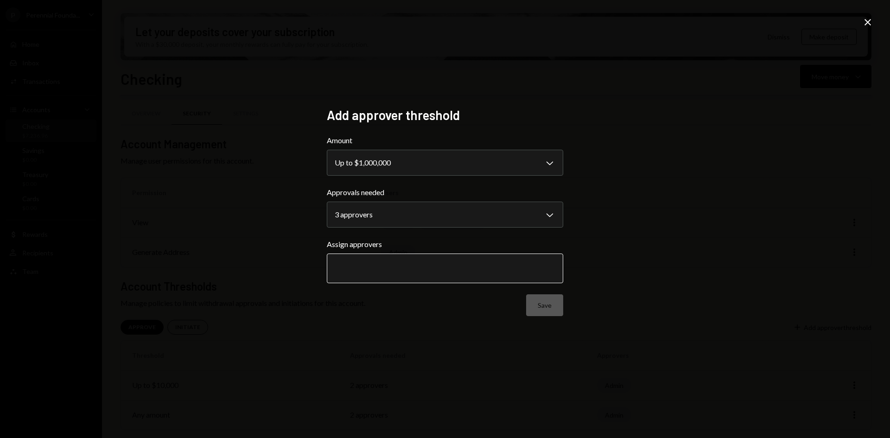
click at [400, 264] on input "text" at bounding box center [445, 268] width 221 height 8
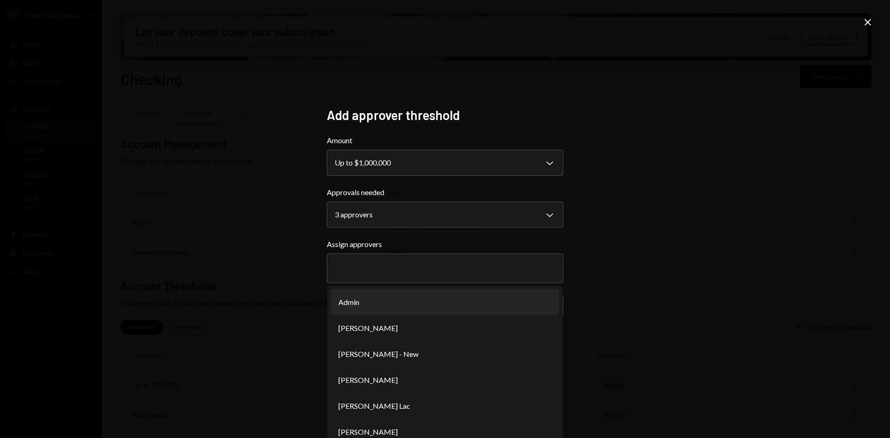
click at [601, 234] on div "**********" at bounding box center [445, 219] width 890 height 438
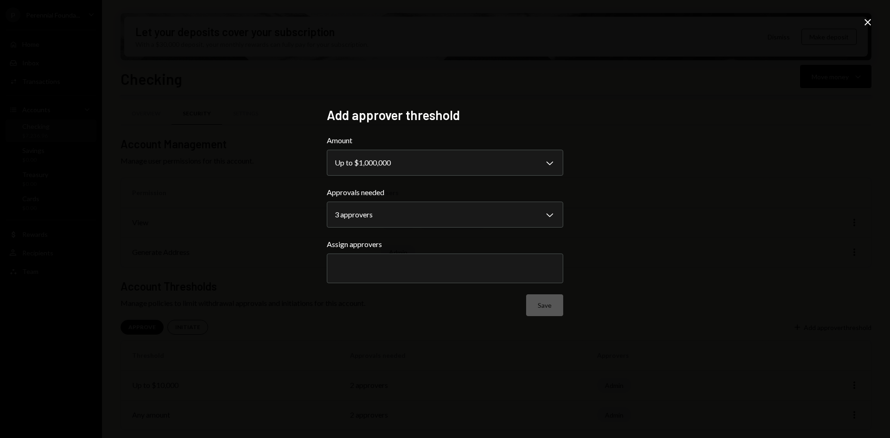
click at [542, 310] on div "Save" at bounding box center [445, 305] width 236 height 22
click at [494, 259] on div at bounding box center [445, 268] width 221 height 23
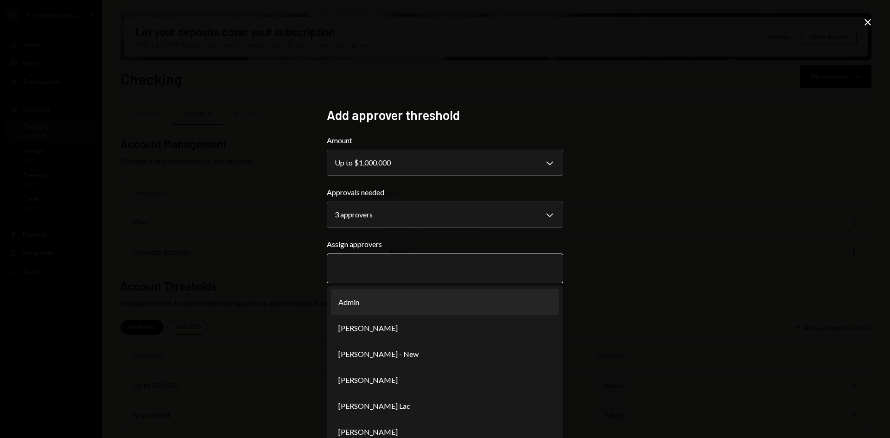
click at [443, 300] on li "Admin" at bounding box center [445, 302] width 228 height 26
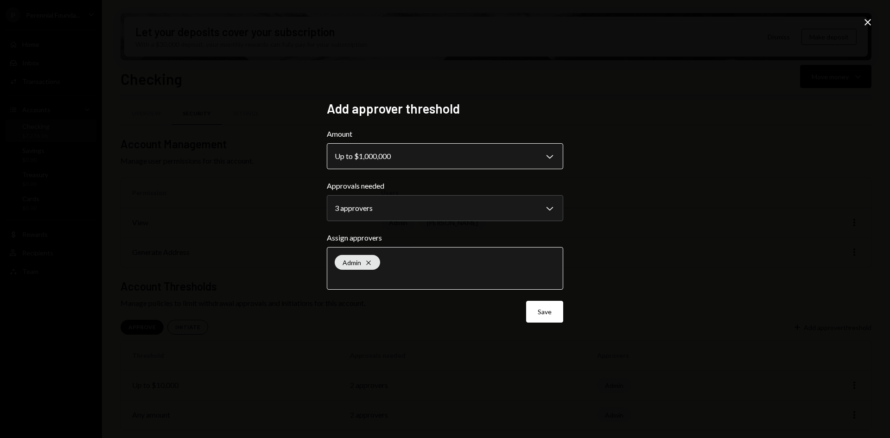
click at [468, 156] on body "**********" at bounding box center [445, 219] width 890 height 438
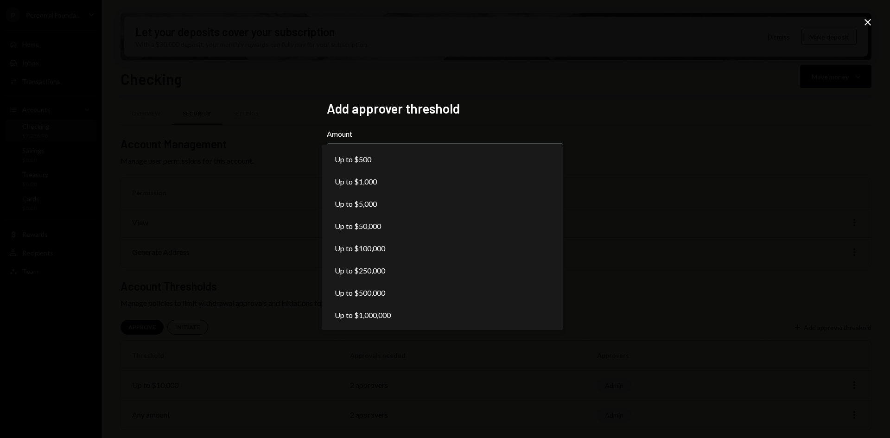
click at [590, 149] on div "**********" at bounding box center [445, 219] width 890 height 438
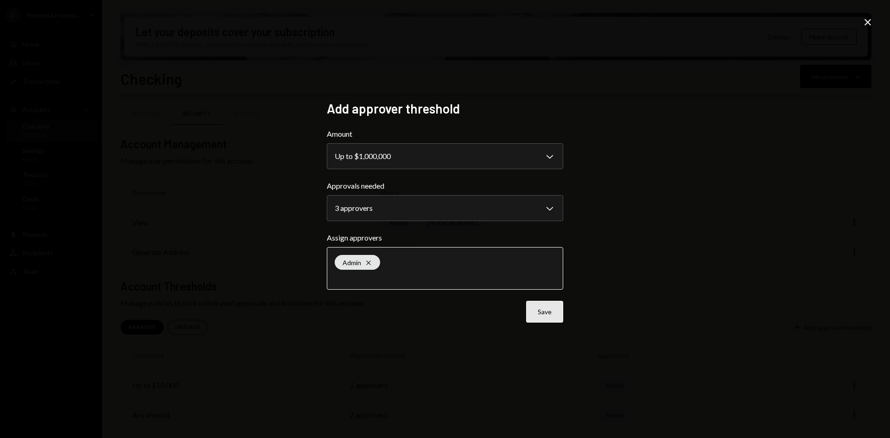
click at [544, 313] on button "Save" at bounding box center [544, 312] width 37 height 22
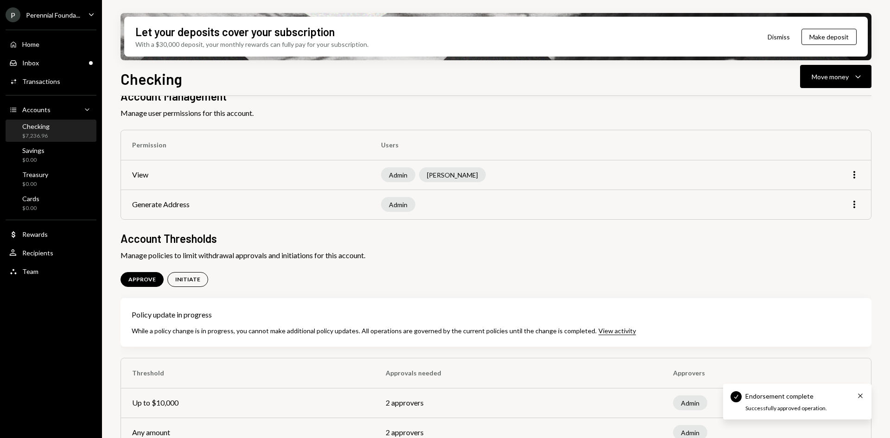
scroll to position [69, 0]
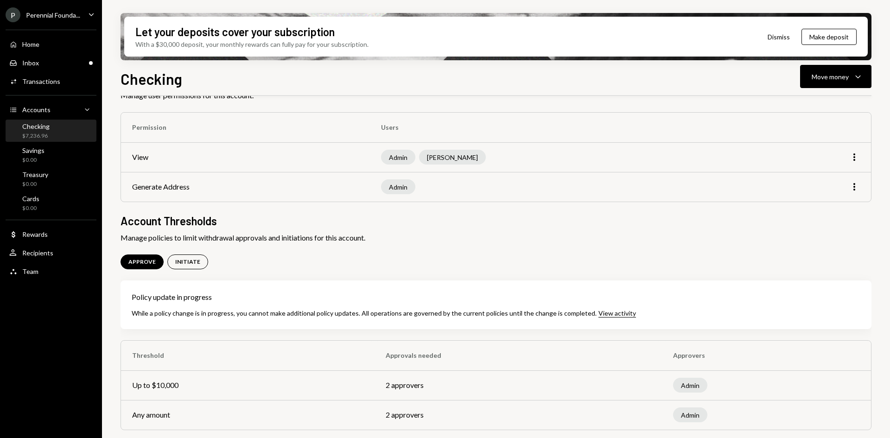
click at [587, 252] on div "Overview Security Settings Account Management Manage user permissions for this …" at bounding box center [495, 245] width 751 height 406
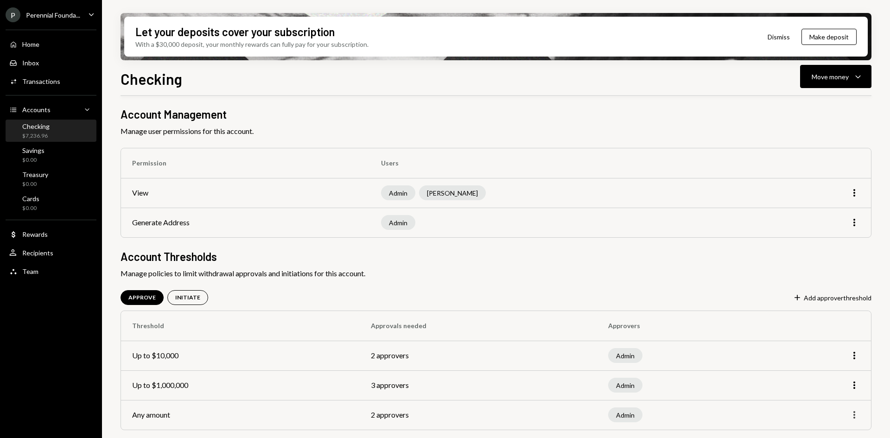
click at [859, 415] on icon "More" at bounding box center [854, 414] width 11 height 11
click at [831, 393] on div "Remove" at bounding box center [833, 395] width 46 height 16
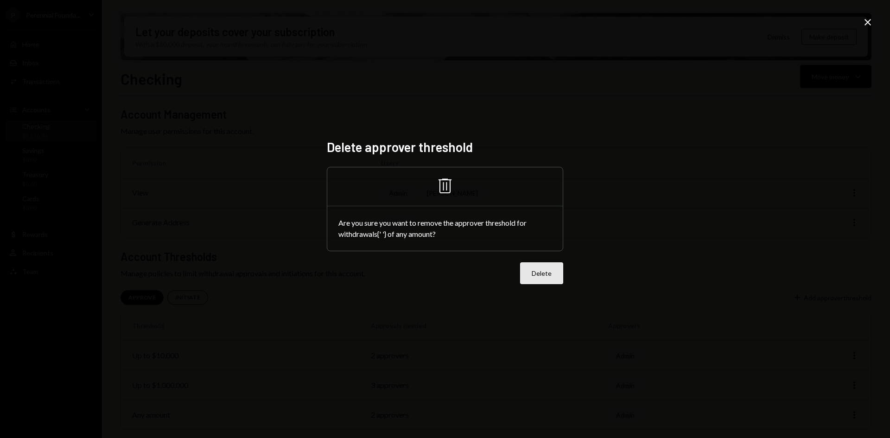
click at [536, 273] on button "Delete" at bounding box center [541, 273] width 43 height 22
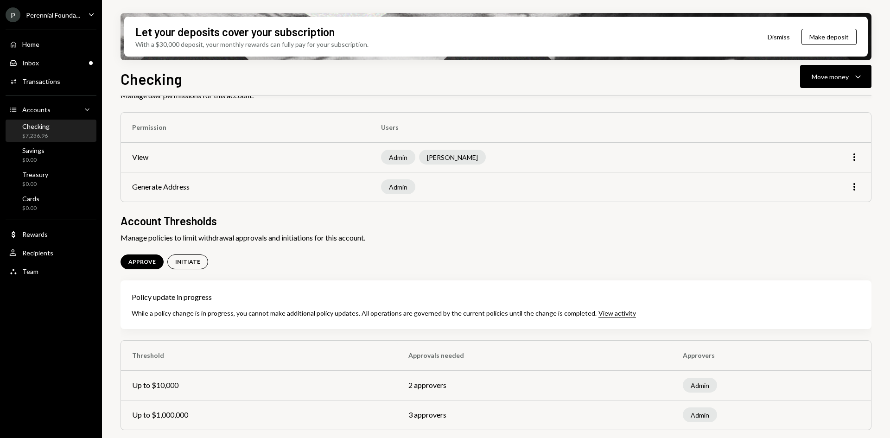
scroll to position [3, 0]
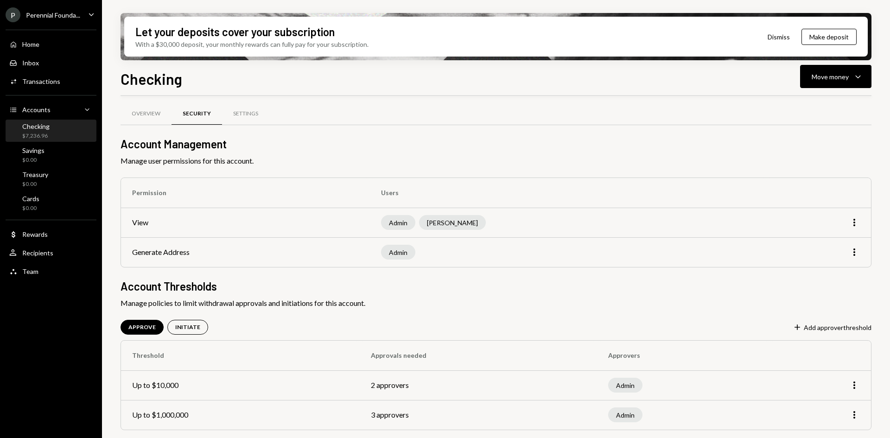
click at [469, 108] on div "Overview Security Settings" at bounding box center [495, 114] width 751 height 24
click at [34, 136] on div "$7,236.96" at bounding box center [35, 136] width 27 height 8
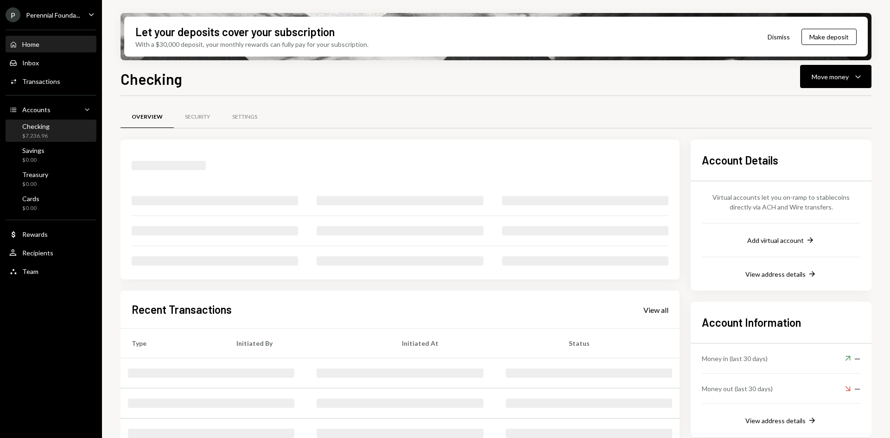
click at [39, 51] on div "Home Home" at bounding box center [50, 45] width 83 height 16
